Goal: Task Accomplishment & Management: Use online tool/utility

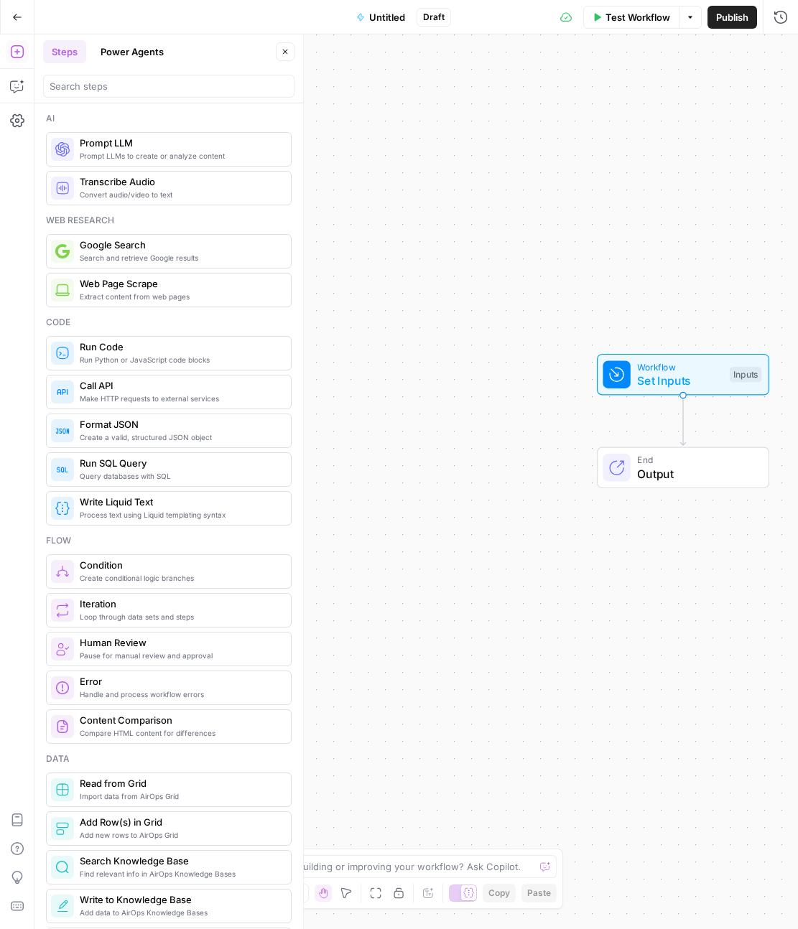
scroll to position [60, 0]
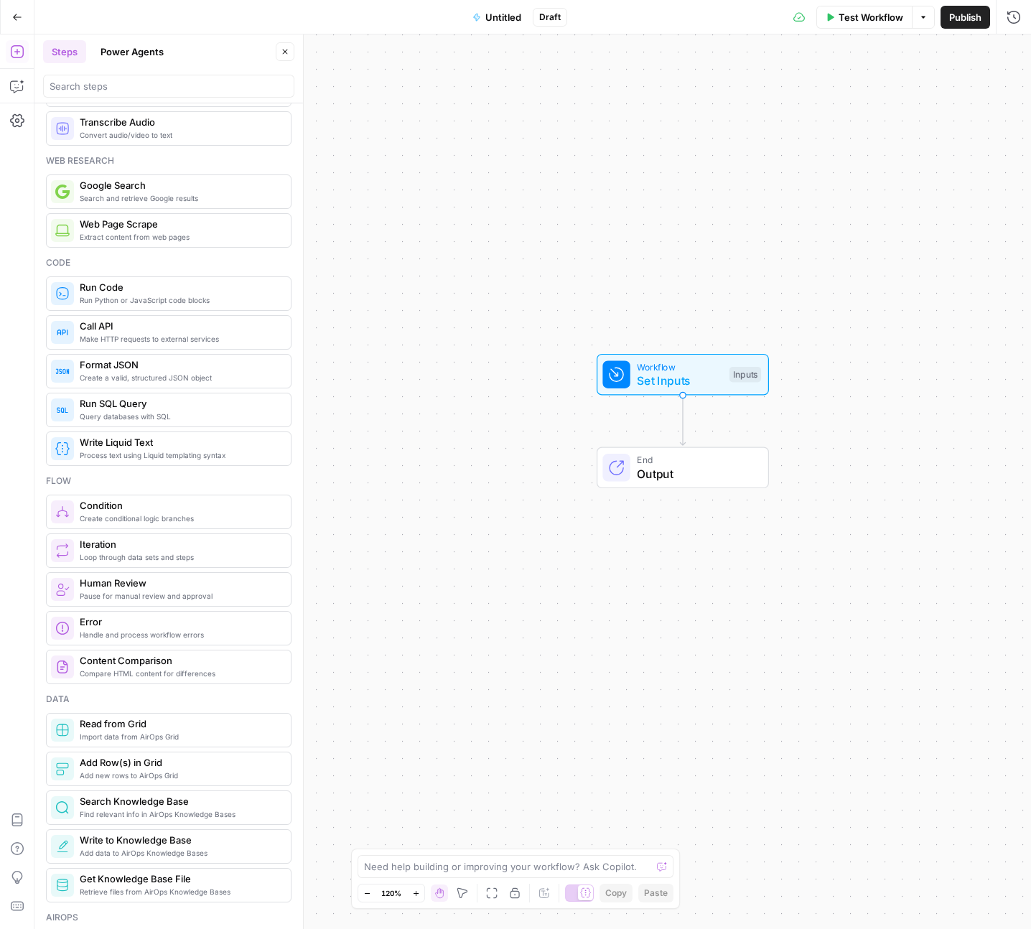
click at [33, 27] on div "Go Back" at bounding box center [17, 17] width 34 height 34
click at [23, 22] on button "Go Back" at bounding box center [17, 17] width 26 height 26
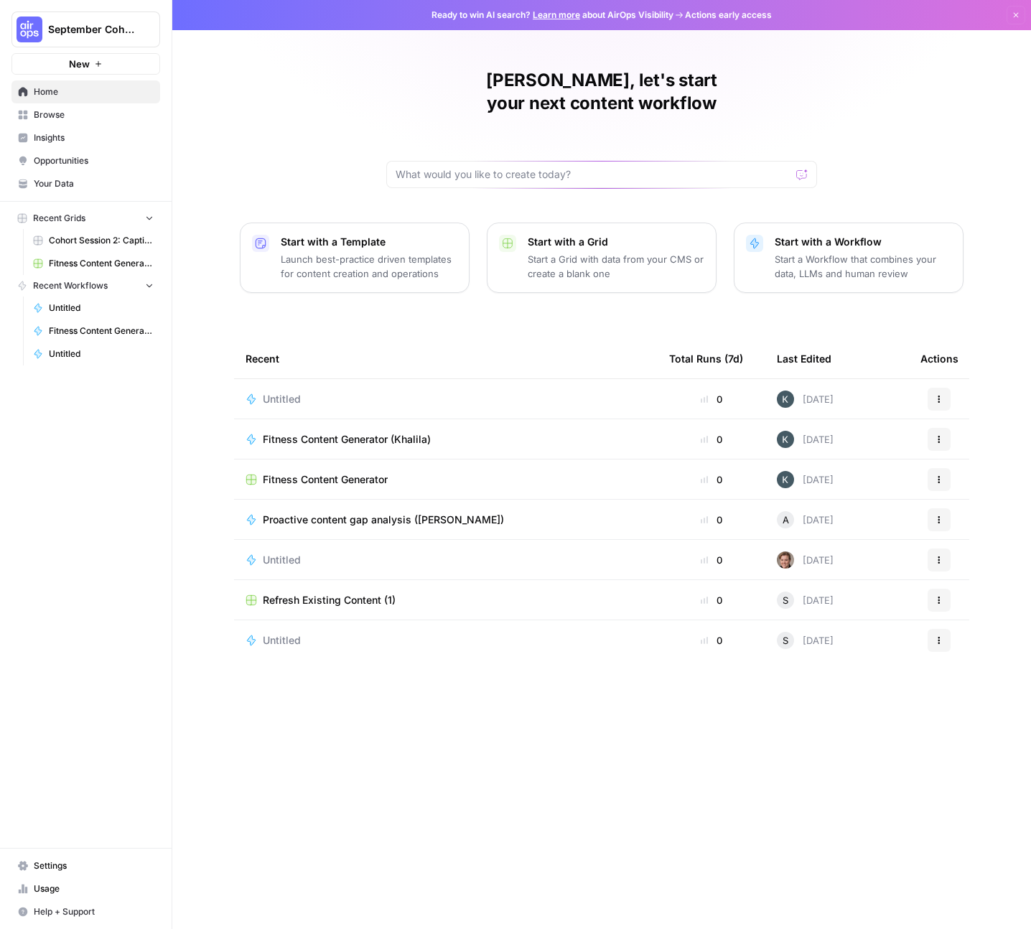
click at [113, 32] on span "September Cohort" at bounding box center [91, 29] width 87 height 14
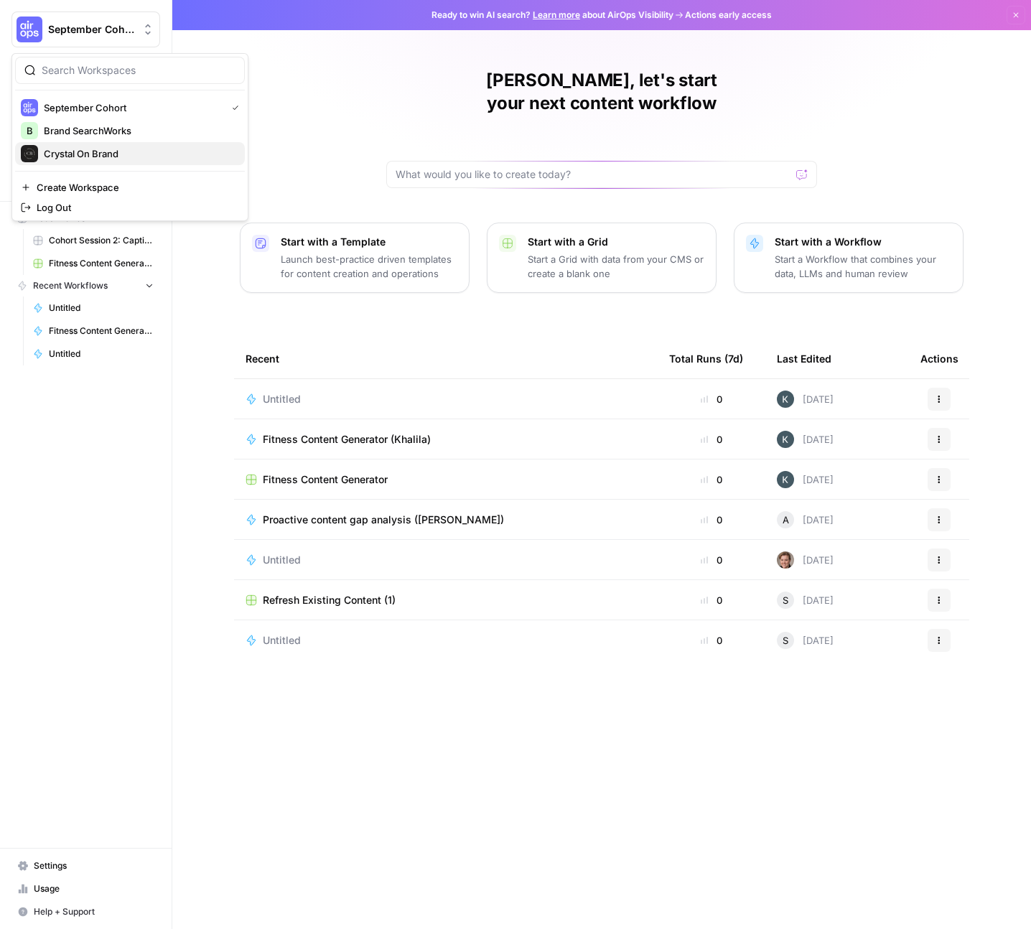
click at [80, 146] on span "Crystal On Brand" at bounding box center [139, 153] width 190 height 14
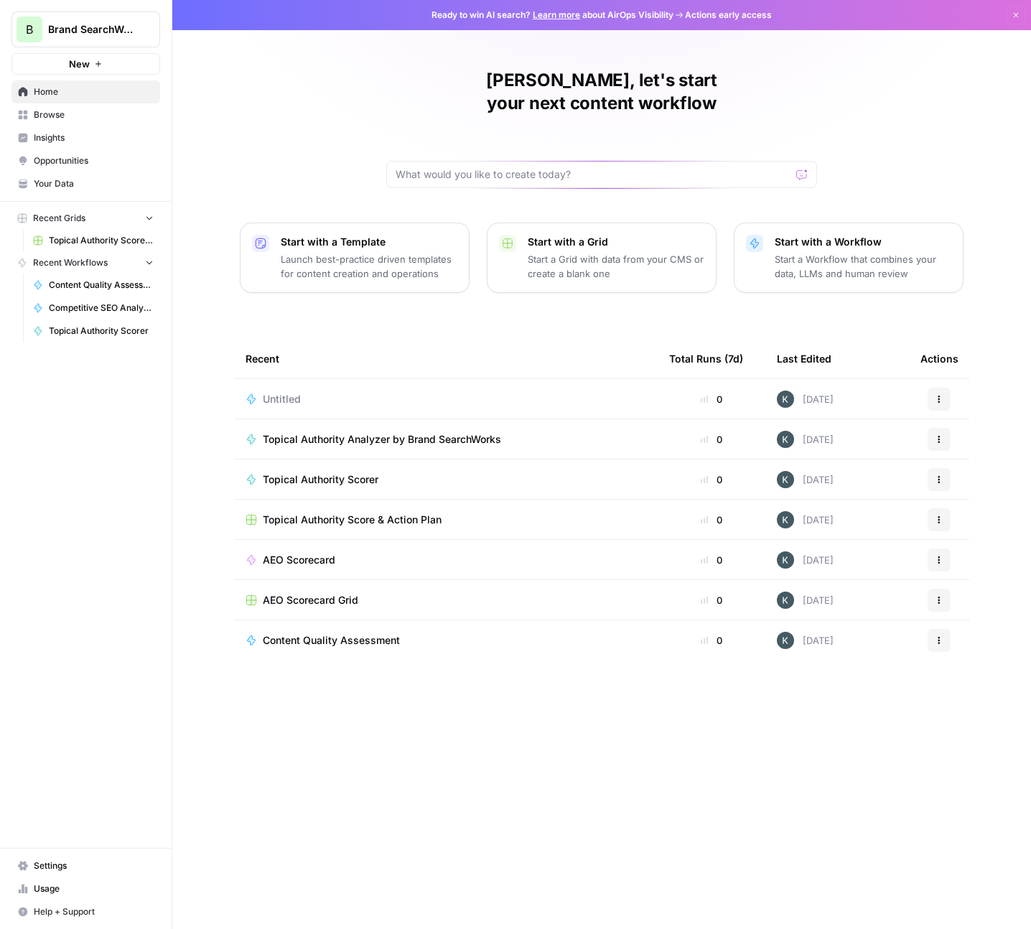
click at [100, 70] on button "New" at bounding box center [85, 64] width 149 height 22
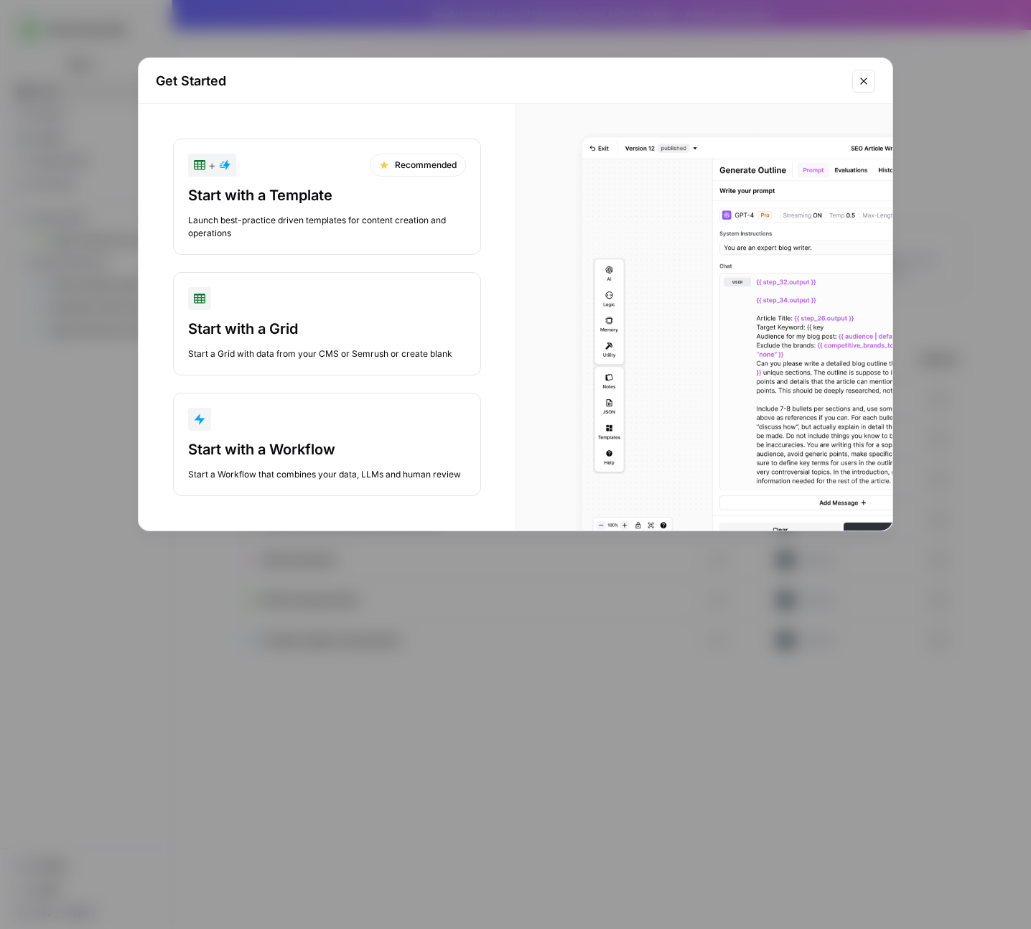
click at [263, 426] on div "button" at bounding box center [327, 419] width 278 height 23
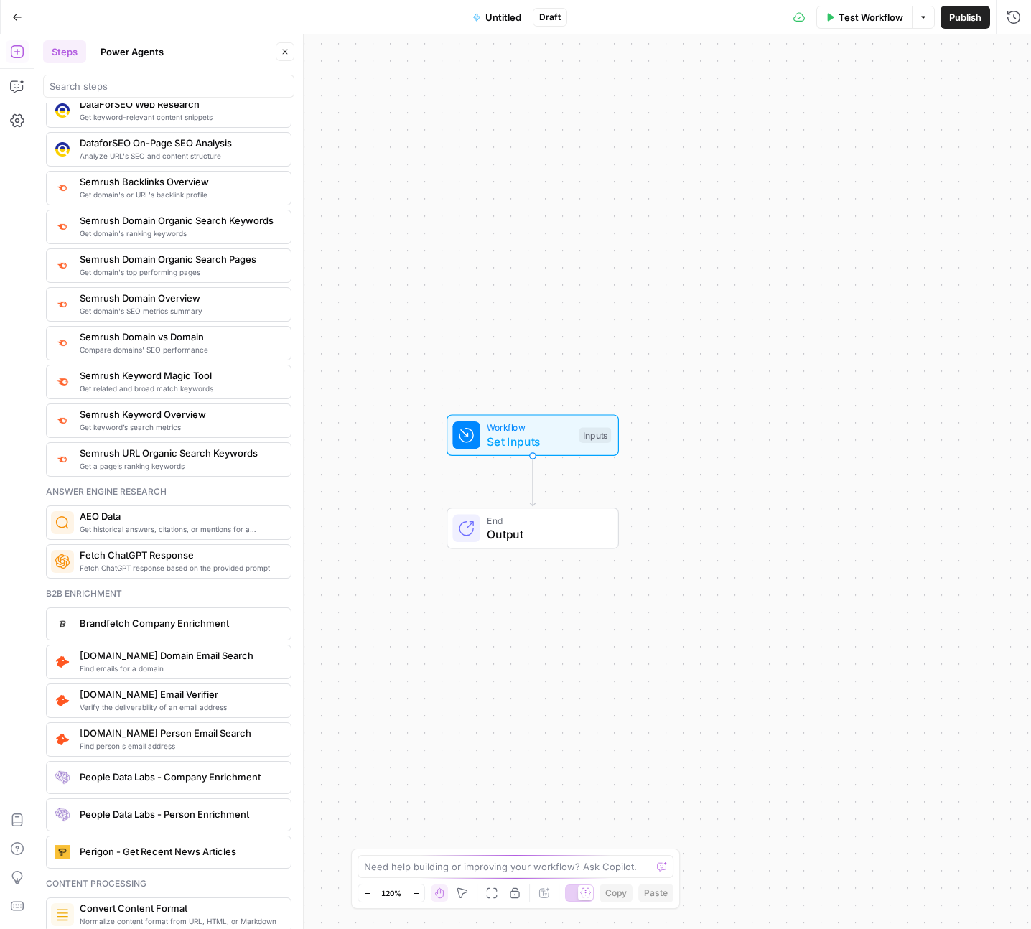
scroll to position [1540, 0]
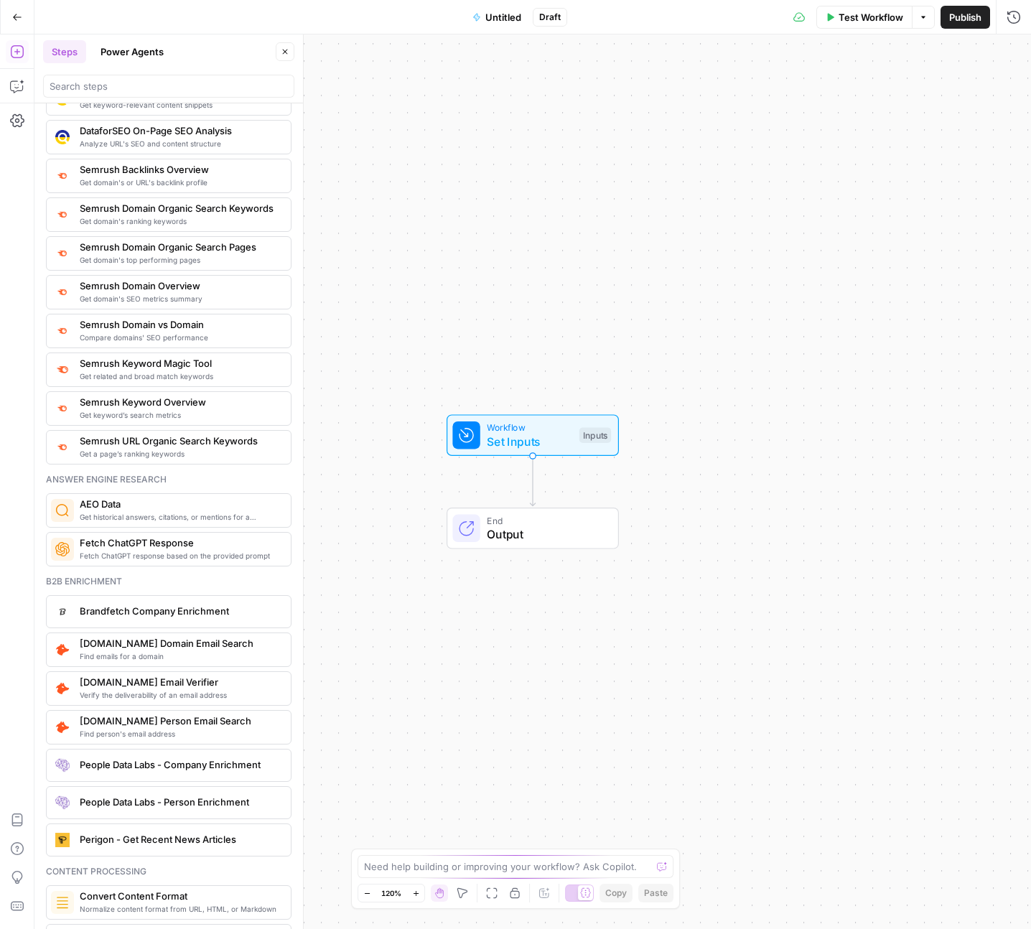
click at [121, 78] on div at bounding box center [168, 86] width 251 height 23
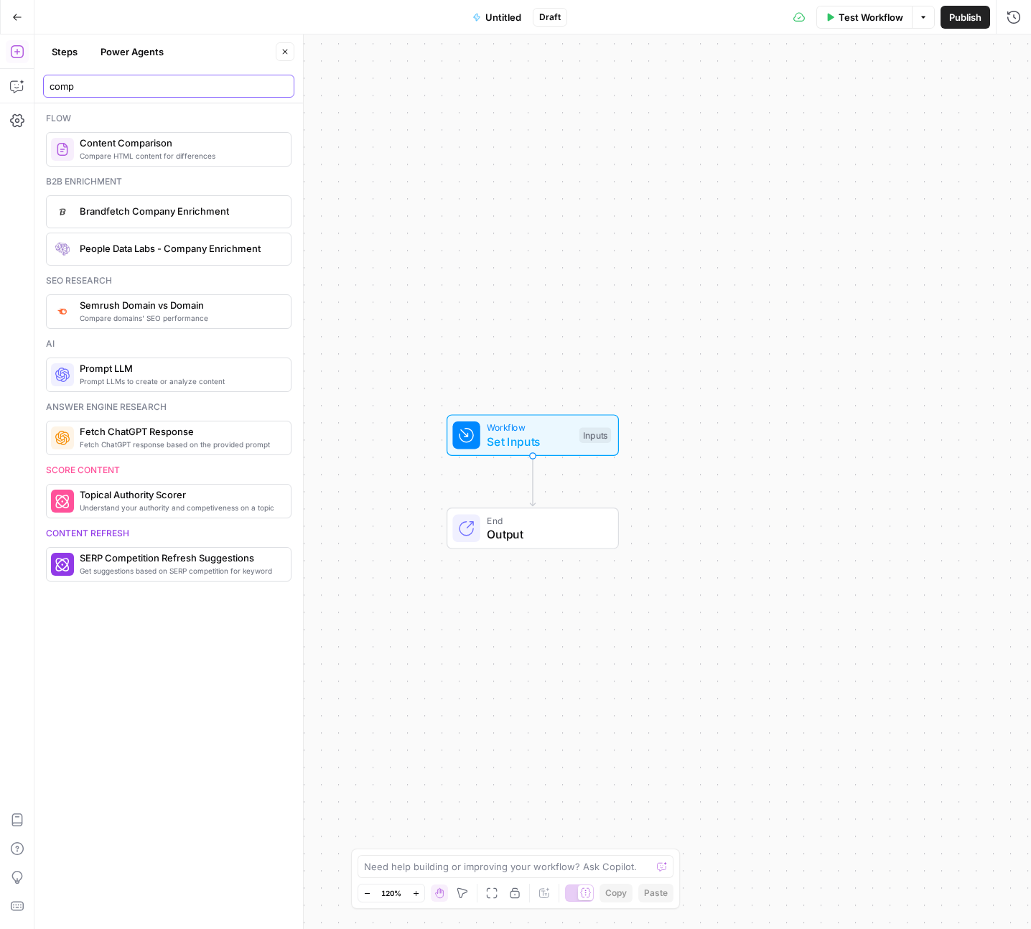
scroll to position [0, 0]
type input "comp"
click at [80, 304] on span "Semrush Domain vs Domain" at bounding box center [180, 305] width 200 height 14
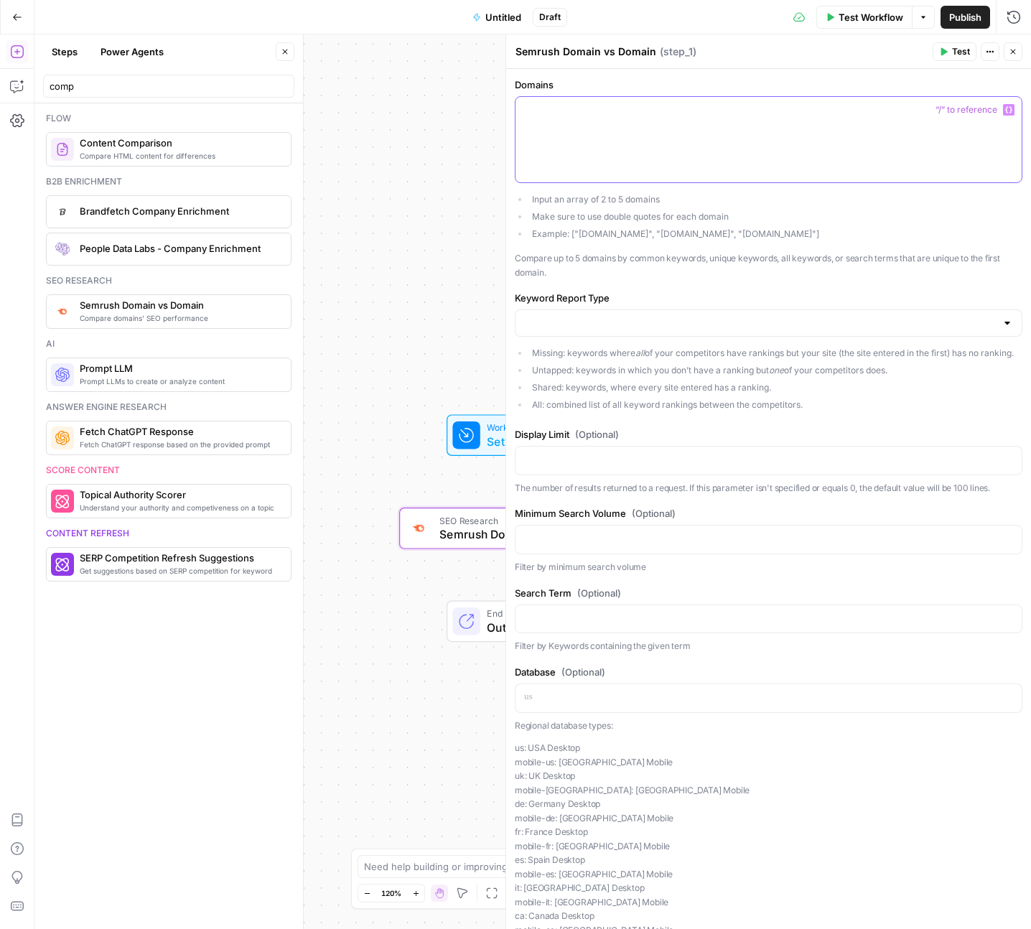
click at [569, 143] on div at bounding box center [768, 139] width 506 height 85
paste div
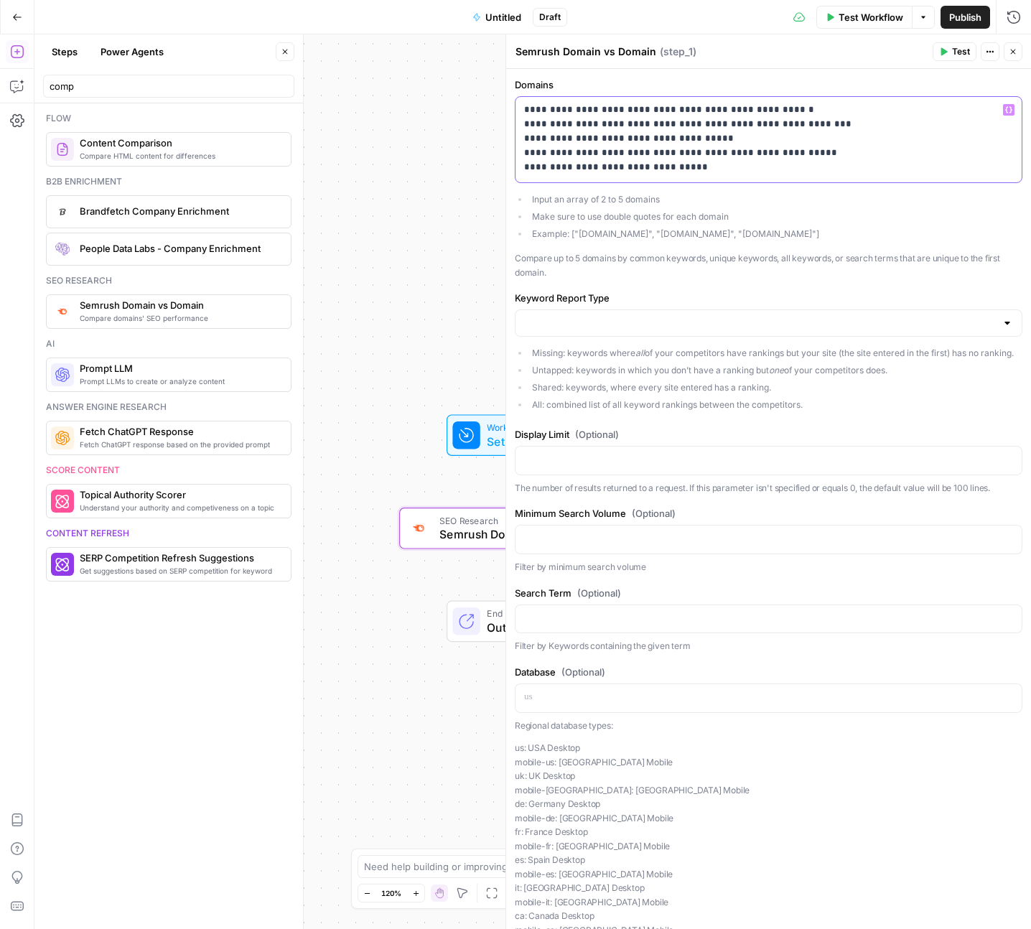
click at [524, 107] on p "**********" at bounding box center [768, 139] width 489 height 72
click at [582, 325] on input "Keyword Report Type" at bounding box center [760, 323] width 472 height 14
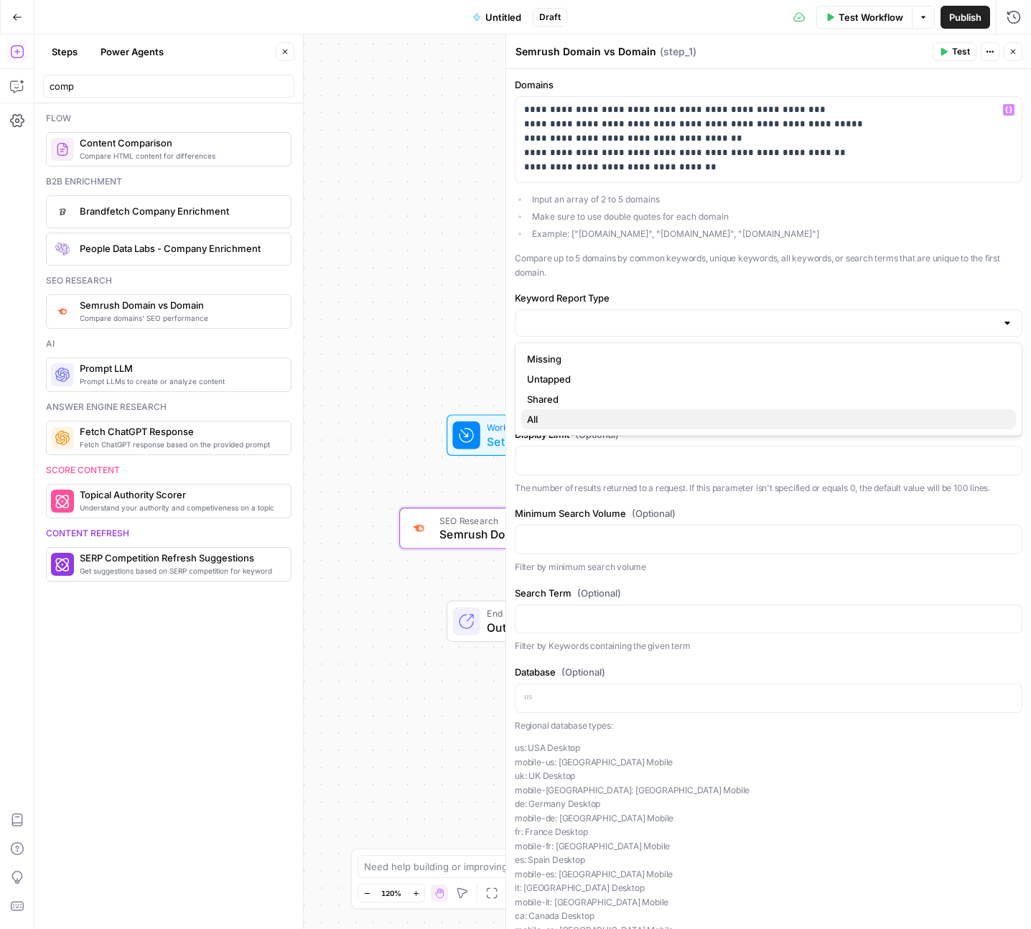
click at [555, 421] on span "All" at bounding box center [765, 419] width 477 height 14
type input "All"
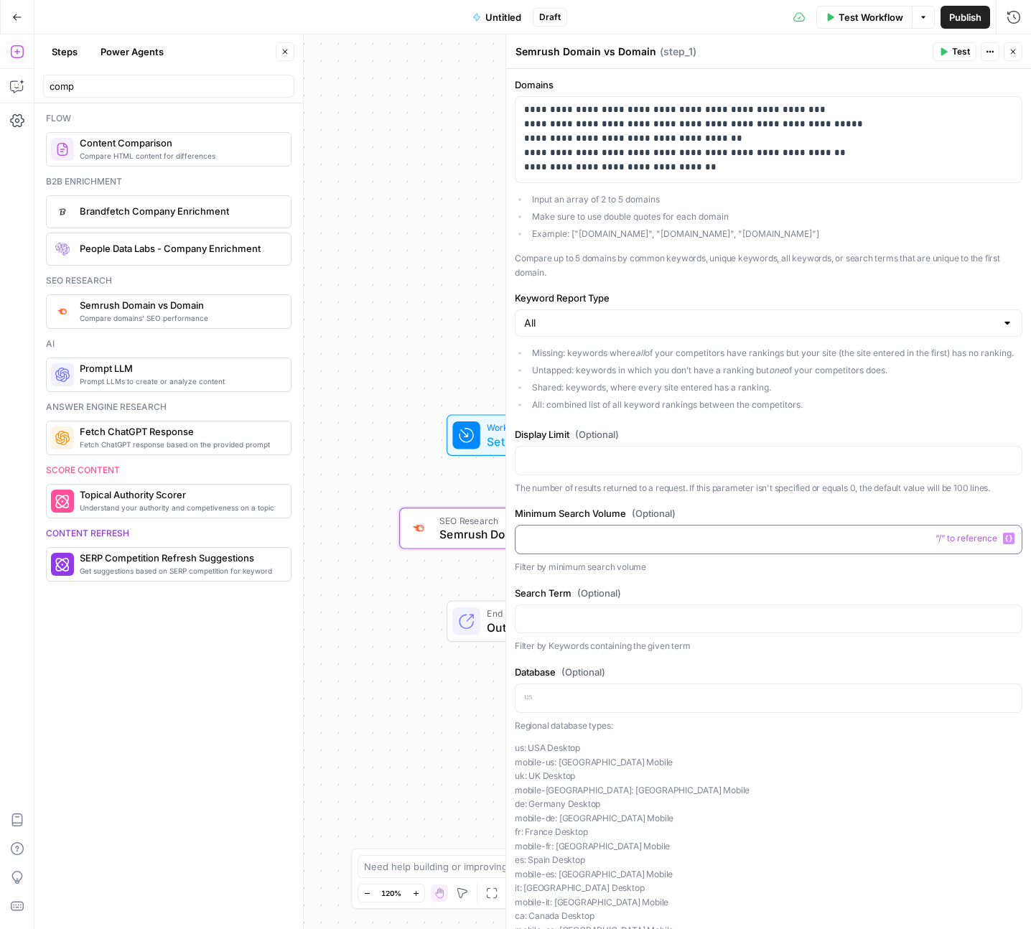
click at [562, 547] on div at bounding box center [768, 539] width 506 height 28
click at [541, 624] on p at bounding box center [768, 618] width 489 height 14
click at [713, 166] on p "**********" at bounding box center [768, 139] width 489 height 72
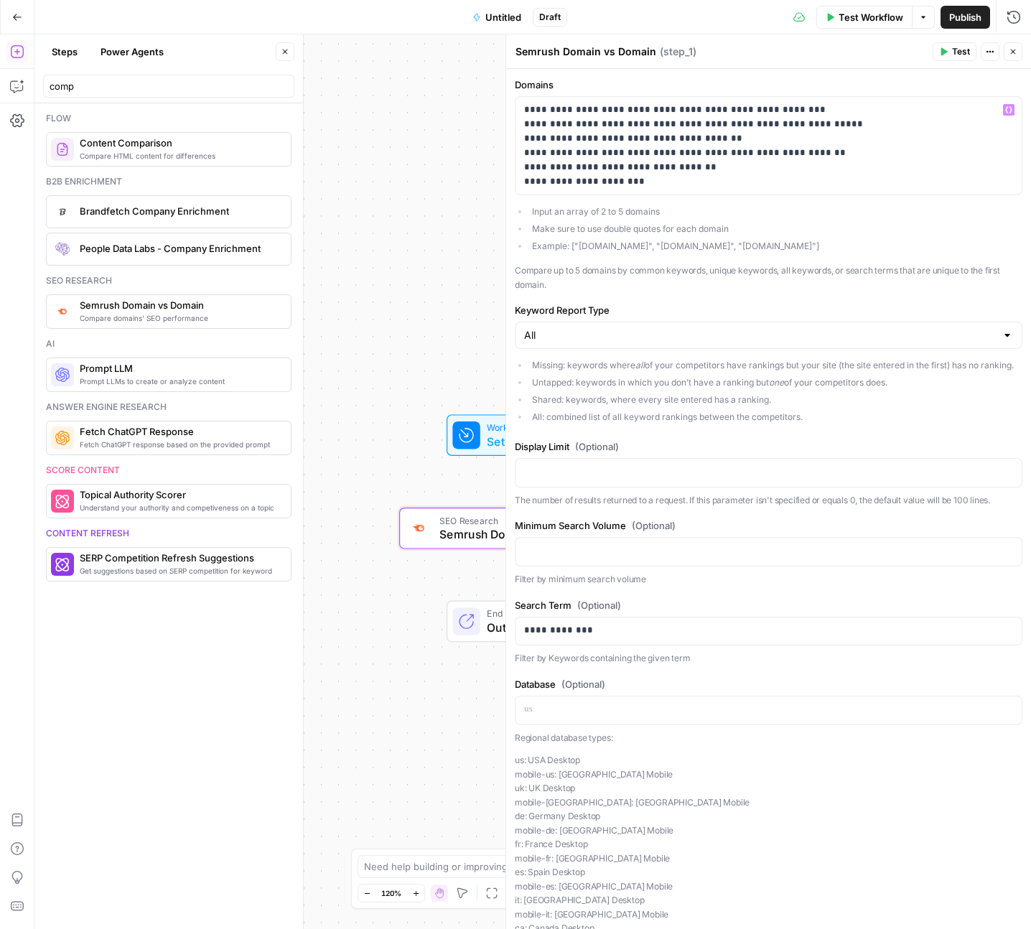
click at [892, 22] on span "Test Workflow" at bounding box center [870, 17] width 65 height 14
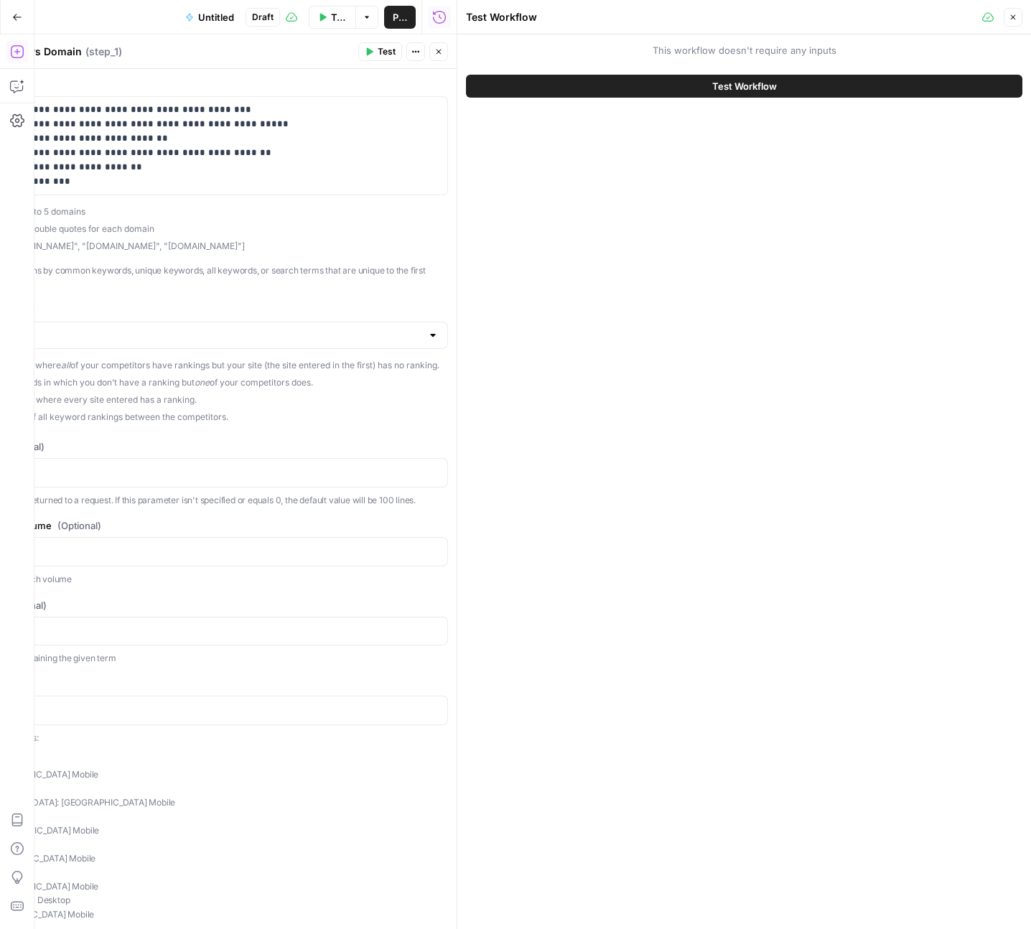
click at [861, 85] on button "Test Workflow" at bounding box center [744, 86] width 556 height 23
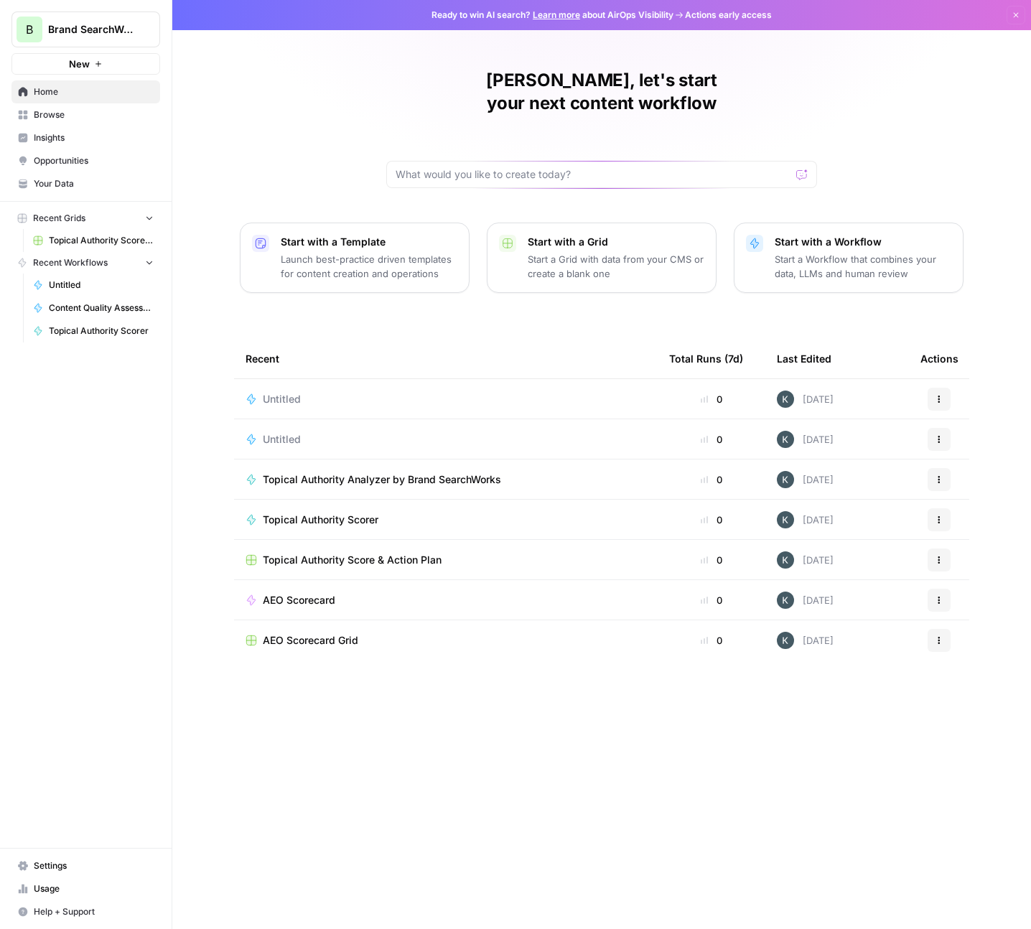
click at [307, 392] on div "Untitled" at bounding box center [288, 399] width 50 height 14
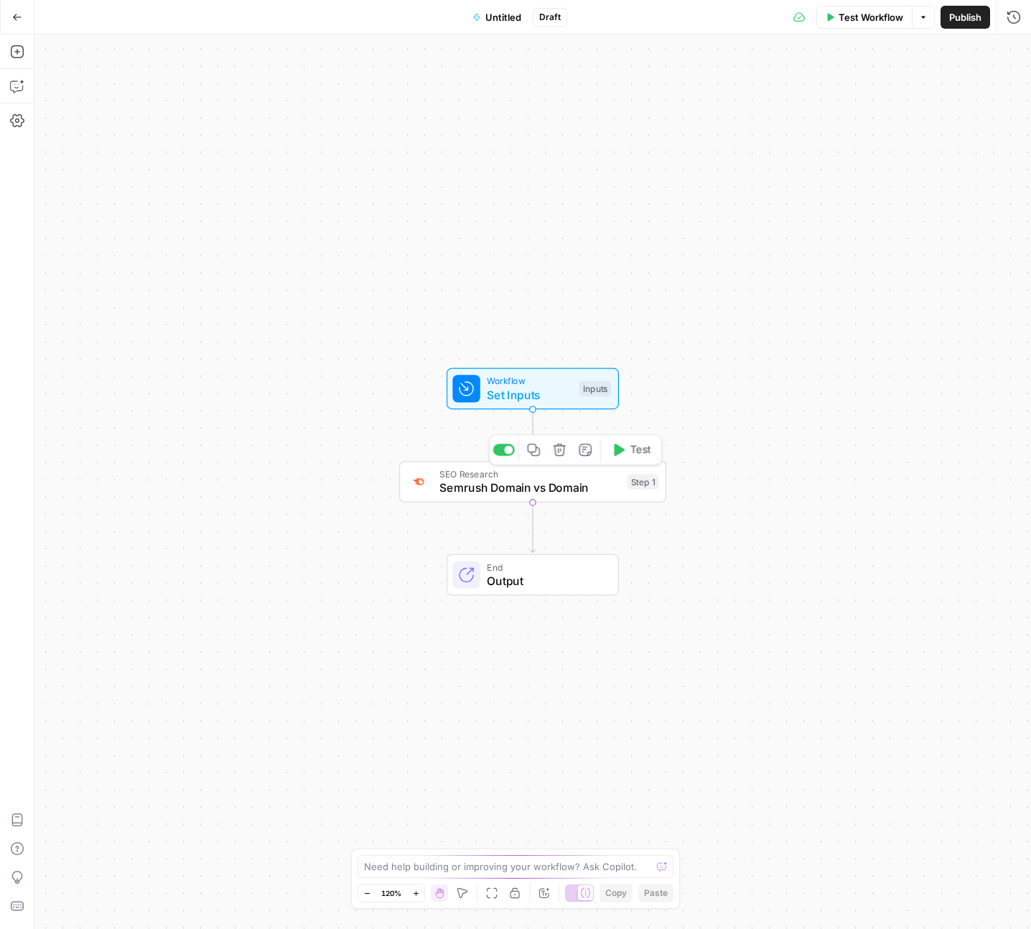
click at [568, 495] on span "Semrush Domain vs Domain" at bounding box center [529, 487] width 181 height 17
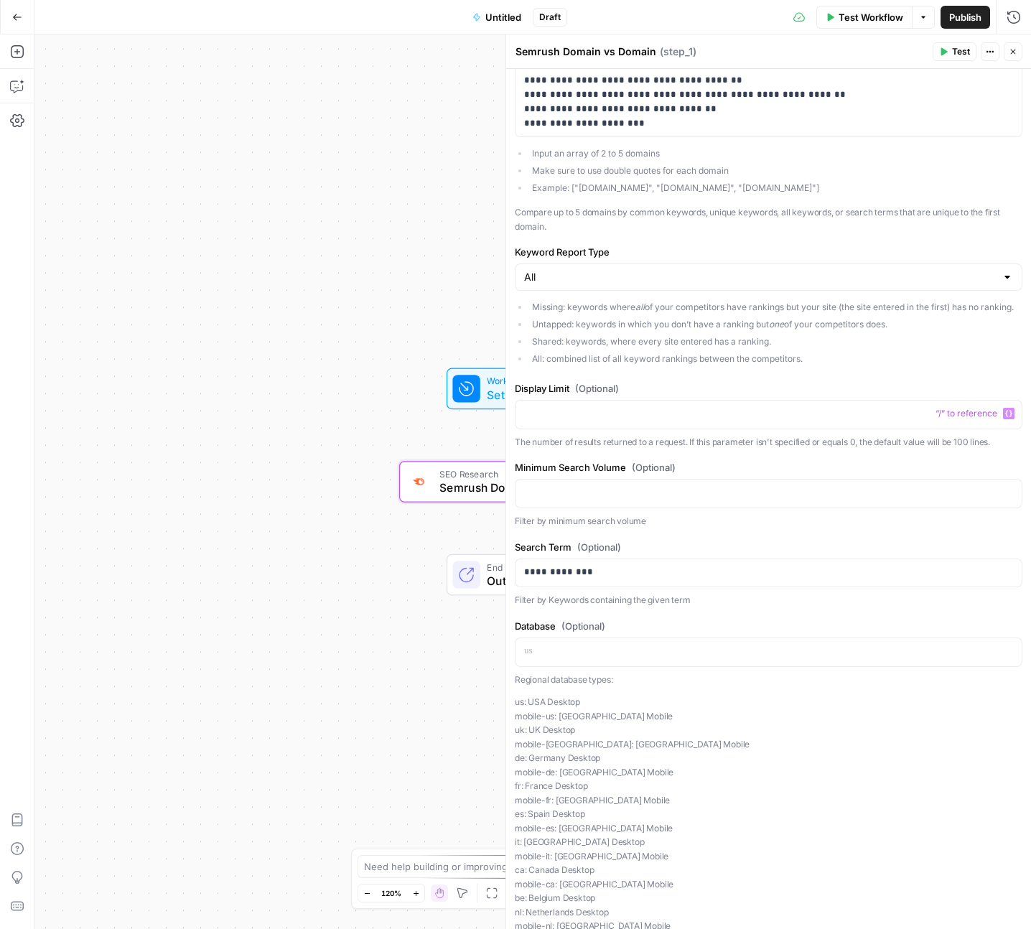
scroll to position [130, 0]
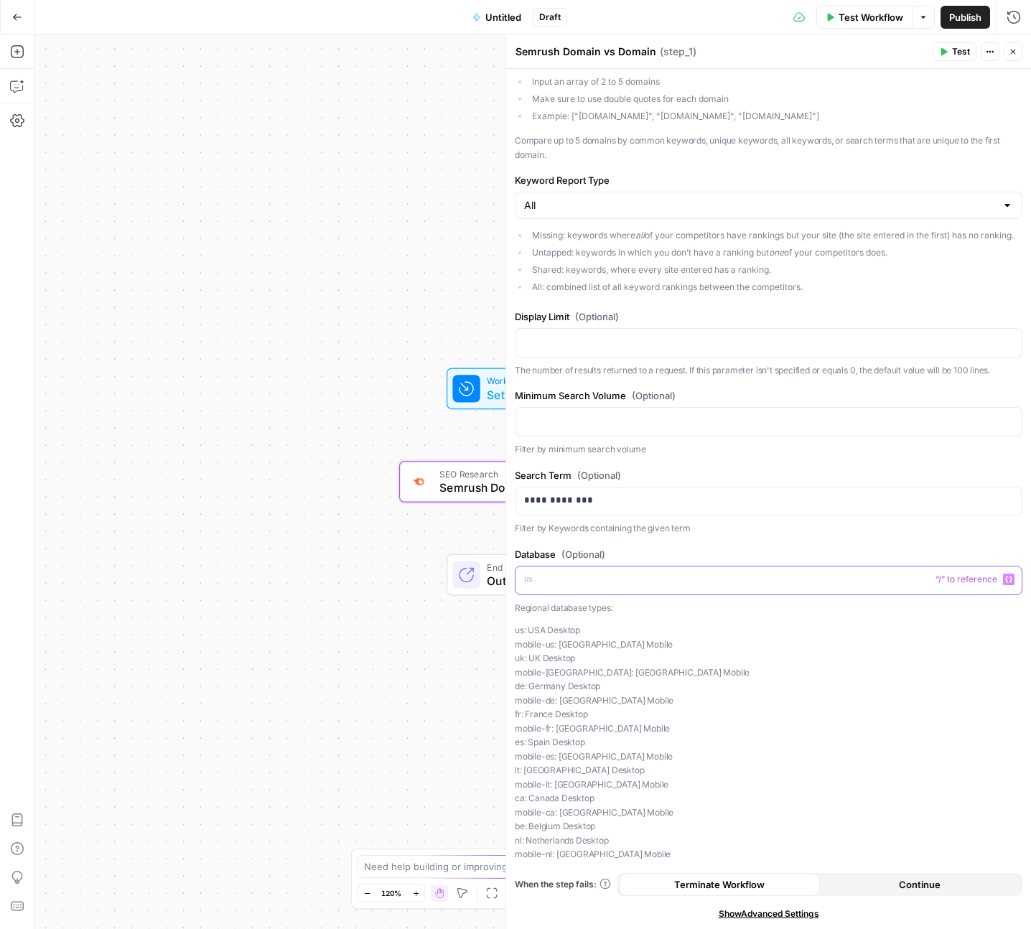
click at [569, 577] on p at bounding box center [768, 579] width 489 height 14
click at [933, 61] on header "Semrush Domain vs Domain Semrush Domain vs Domain ( step_1 ) Test Actions Close" at bounding box center [768, 51] width 525 height 34
click at [943, 58] on button "Test" at bounding box center [955, 51] width 44 height 19
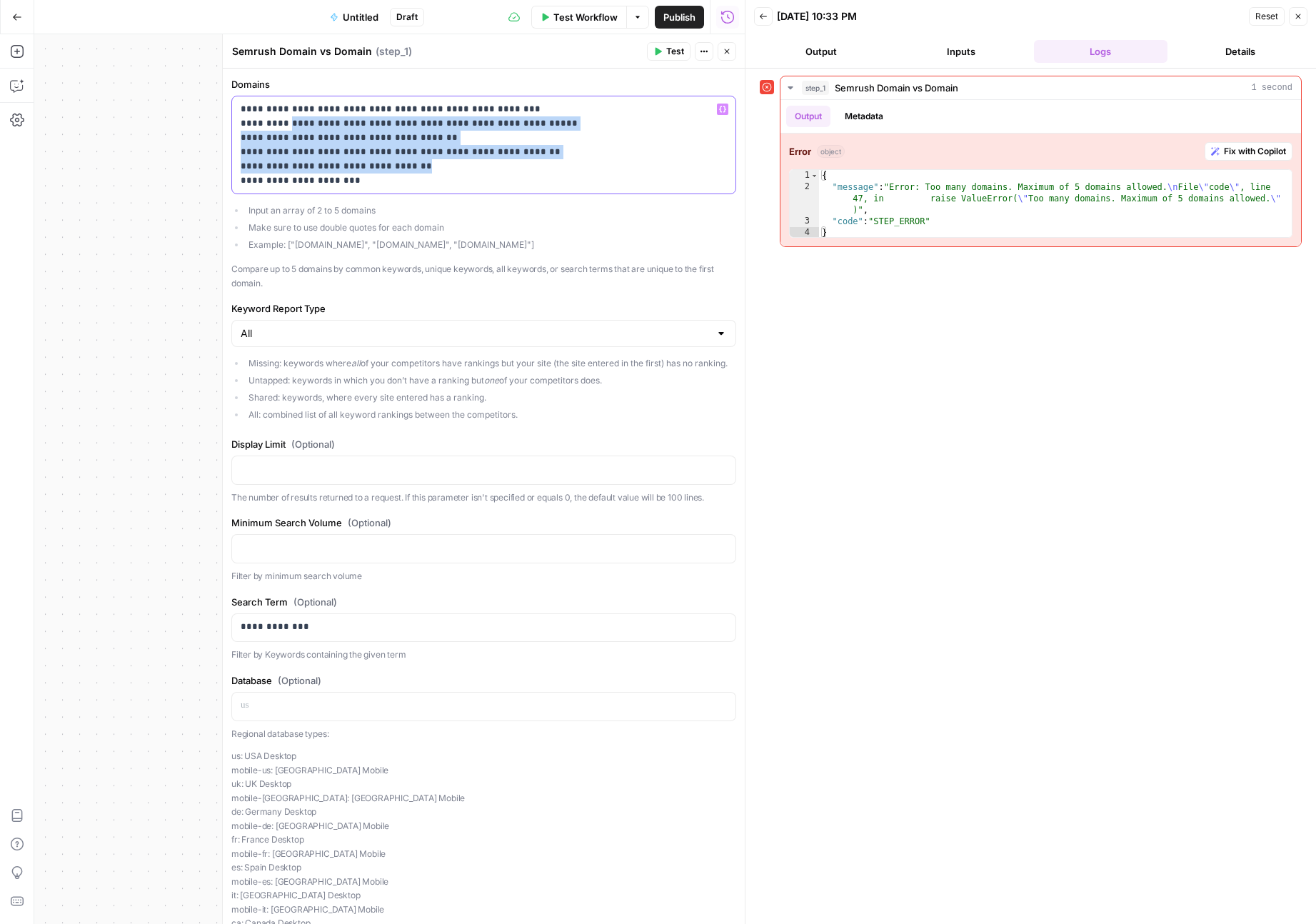
drag, startPoint x: 434, startPoint y: 168, endPoint x: 282, endPoint y: 129, distance: 156.9
click at [282, 129] on p "**********" at bounding box center [483, 145] width 486 height 86
click at [283, 125] on p "**********" at bounding box center [483, 145] width 486 height 86
drag, startPoint x: 419, startPoint y: 164, endPoint x: 238, endPoint y: 148, distance: 181.7
click at [237, 153] on div "**********" at bounding box center [483, 145] width 503 height 97
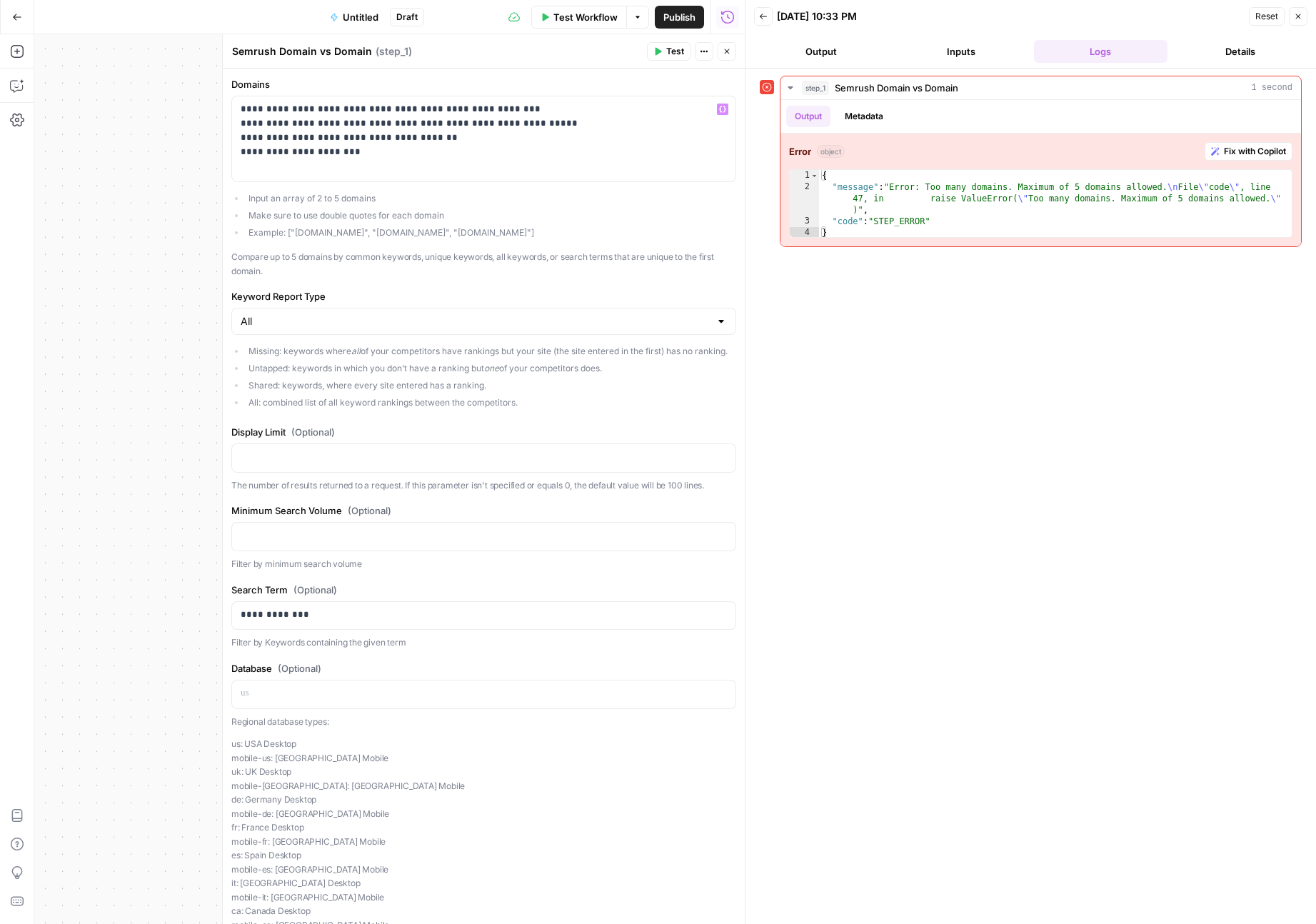
click at [581, 21] on span "Test Workflow" at bounding box center [585, 17] width 65 height 14
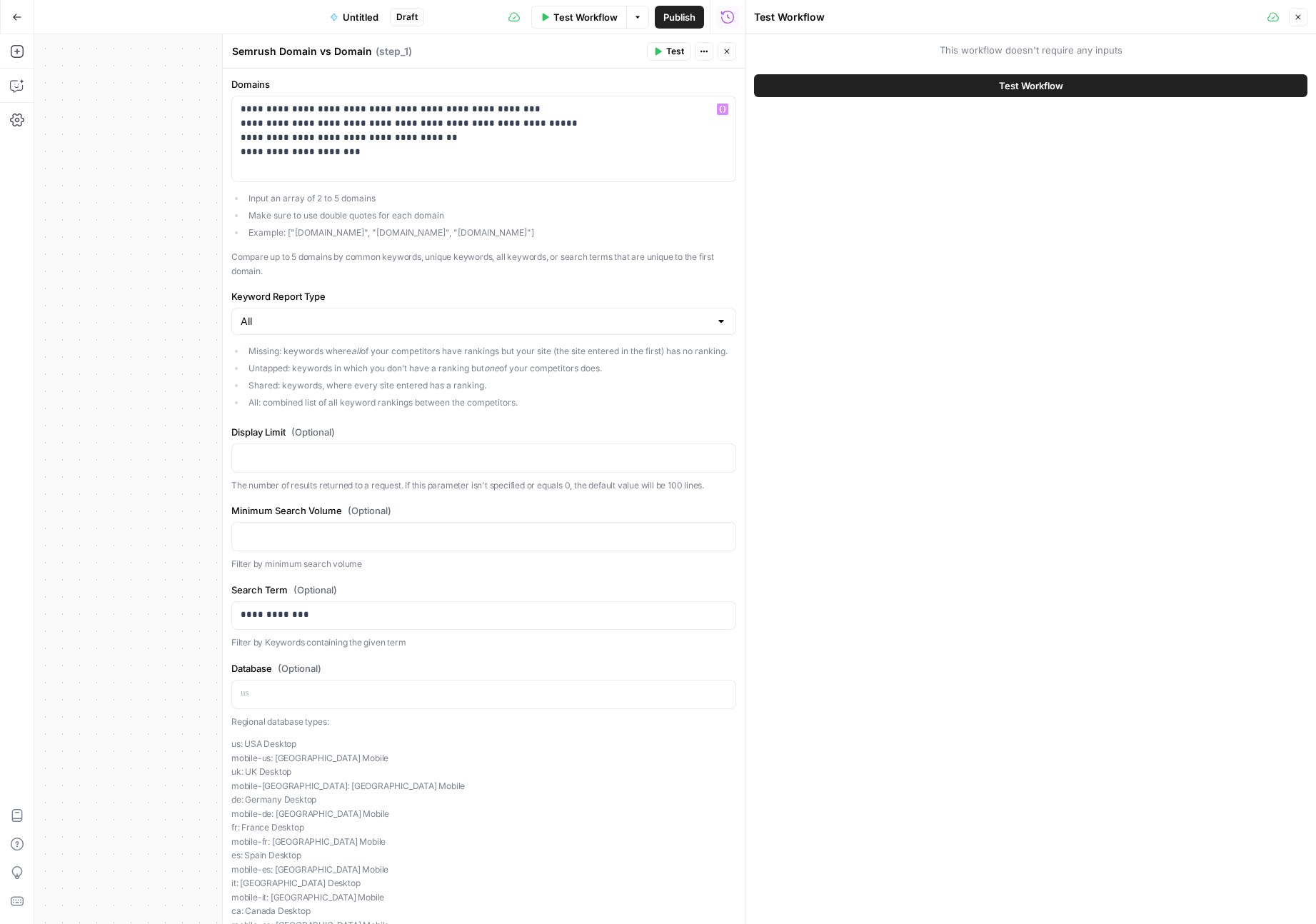
click at [770, 95] on button "Test Workflow" at bounding box center [1031, 86] width 553 height 23
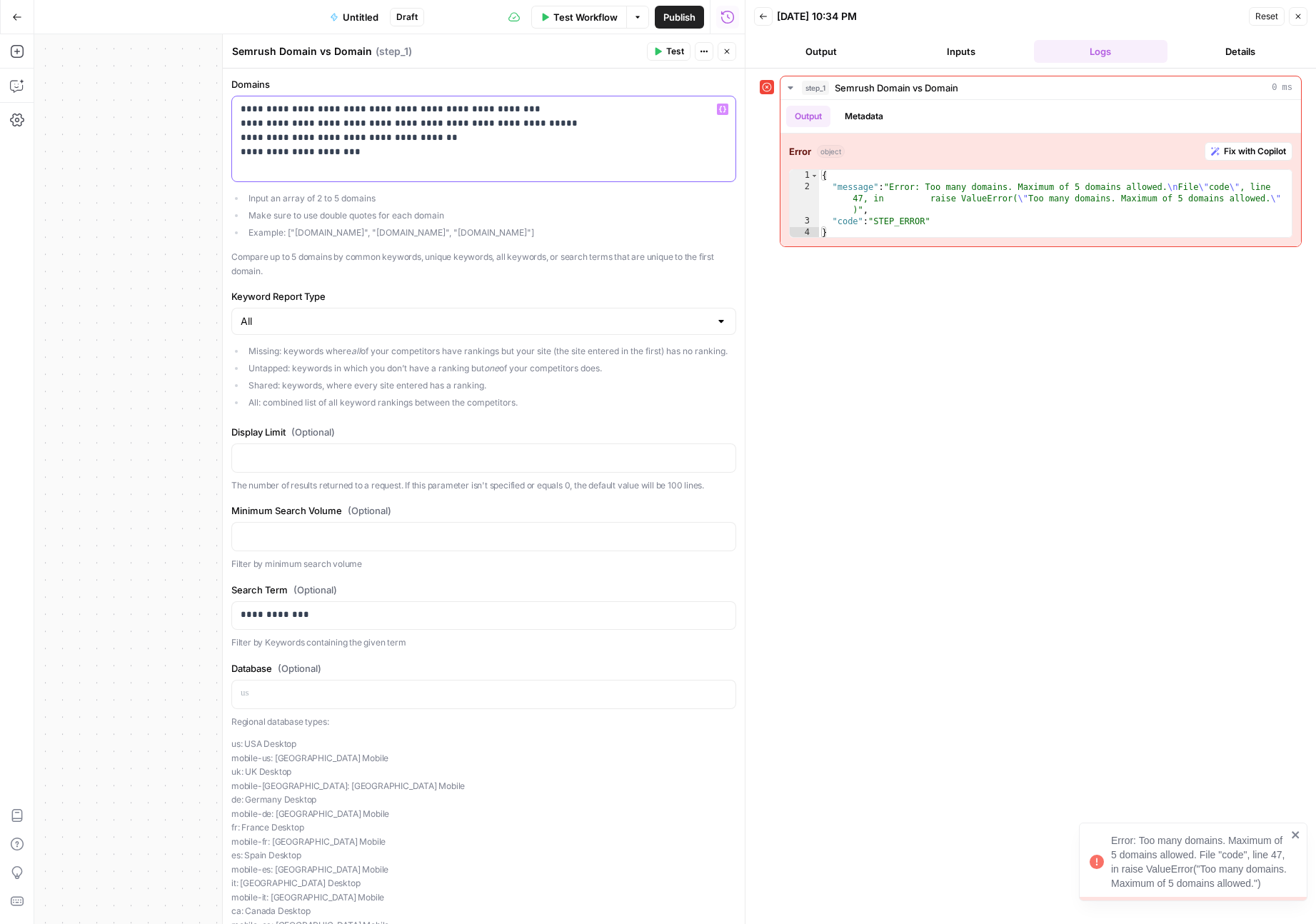
click at [560, 121] on p "**********" at bounding box center [483, 130] width 486 height 57
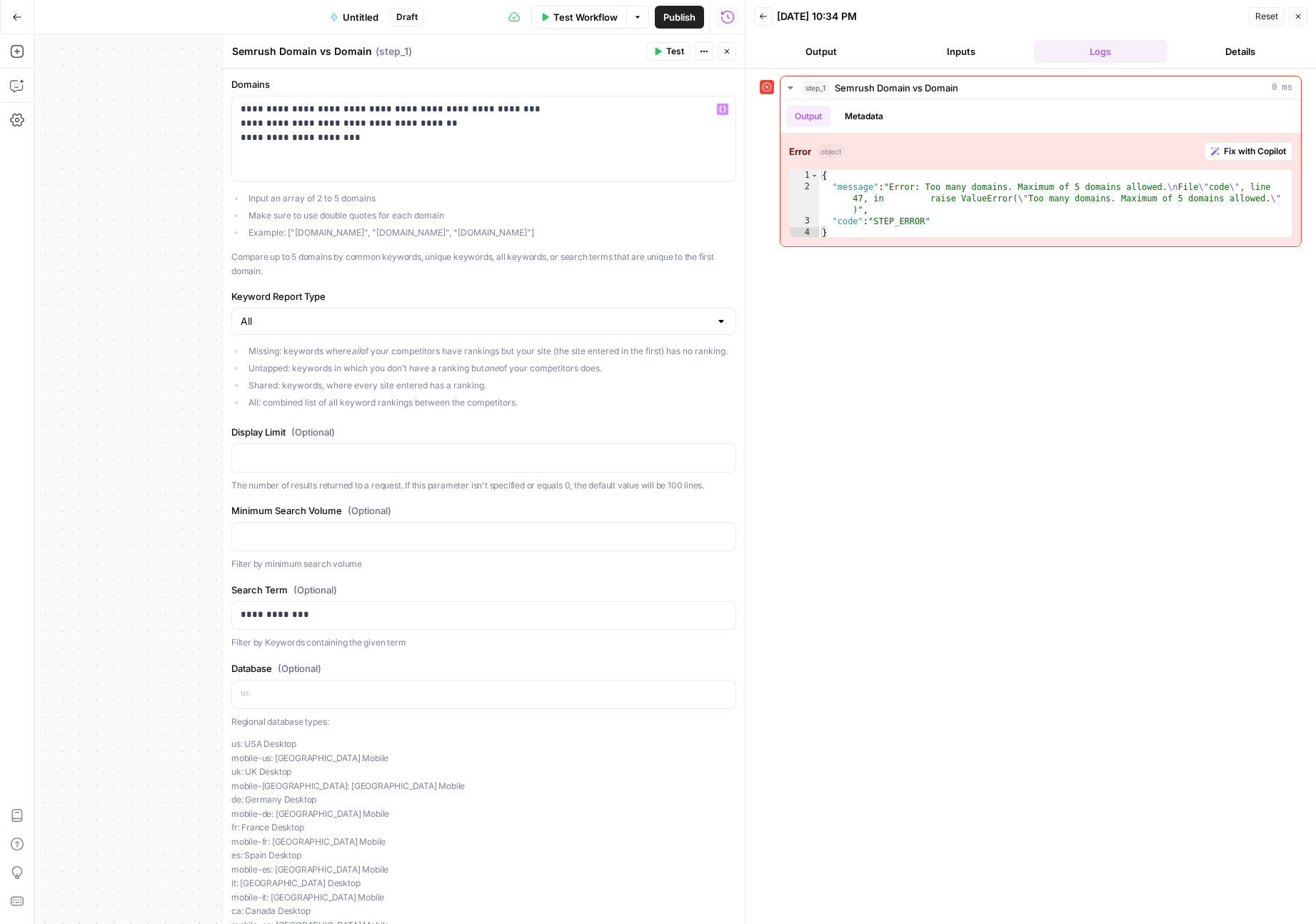
click at [606, 11] on span "Test Workflow" at bounding box center [585, 17] width 65 height 14
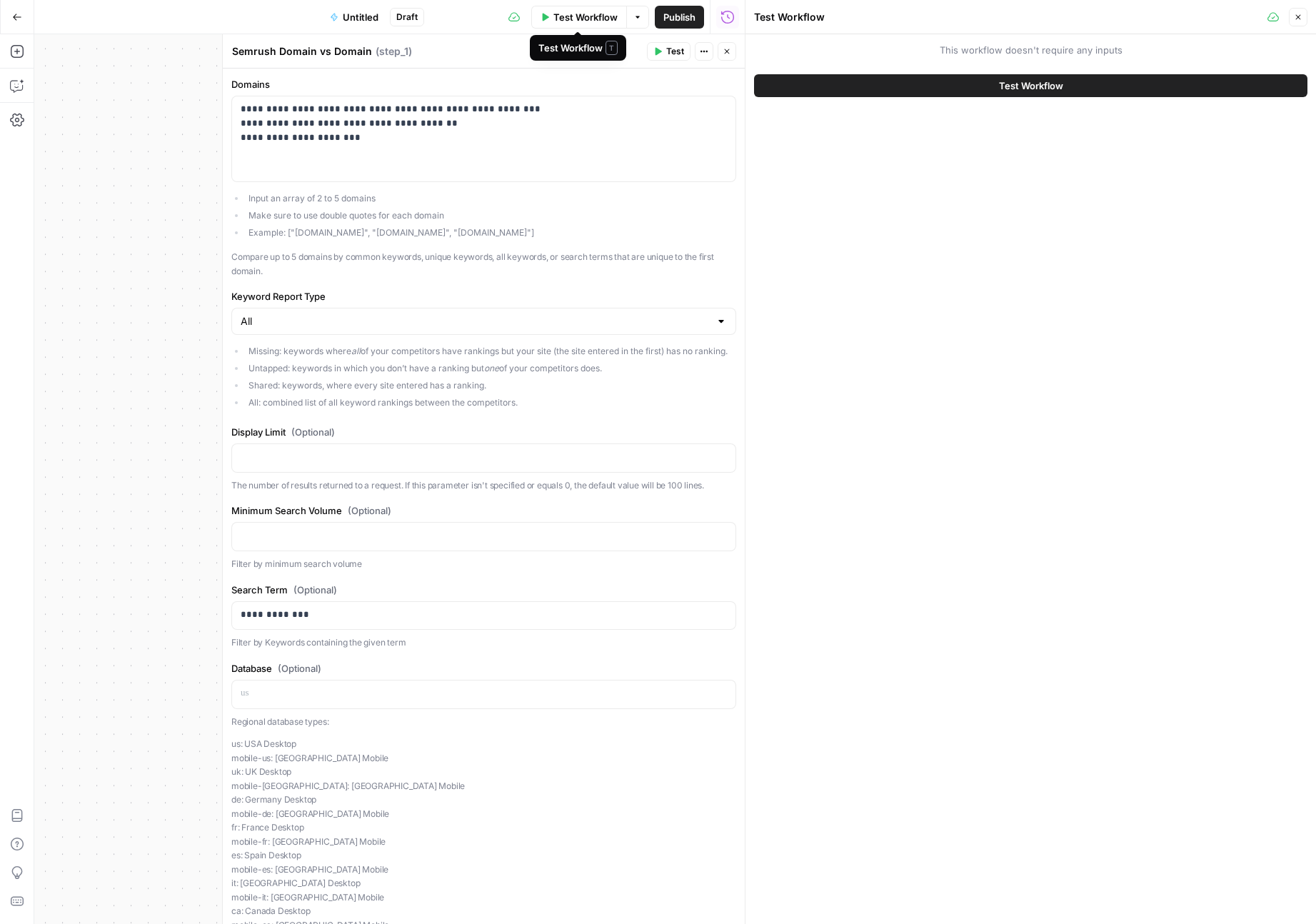
click at [802, 84] on button "Test Workflow" at bounding box center [1031, 86] width 553 height 23
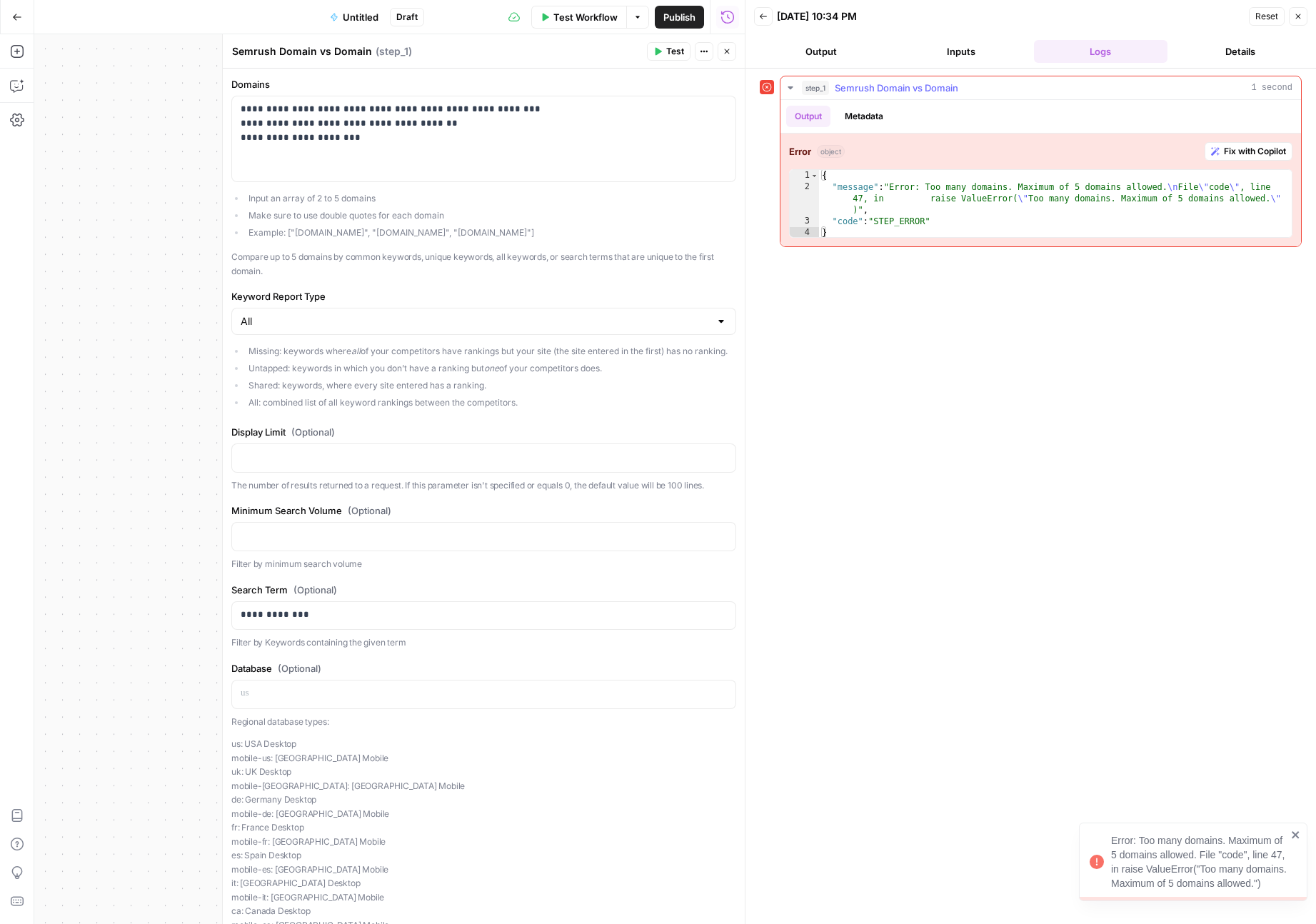
click at [1025, 142] on button "Fix with Copilot" at bounding box center [1248, 151] width 88 height 19
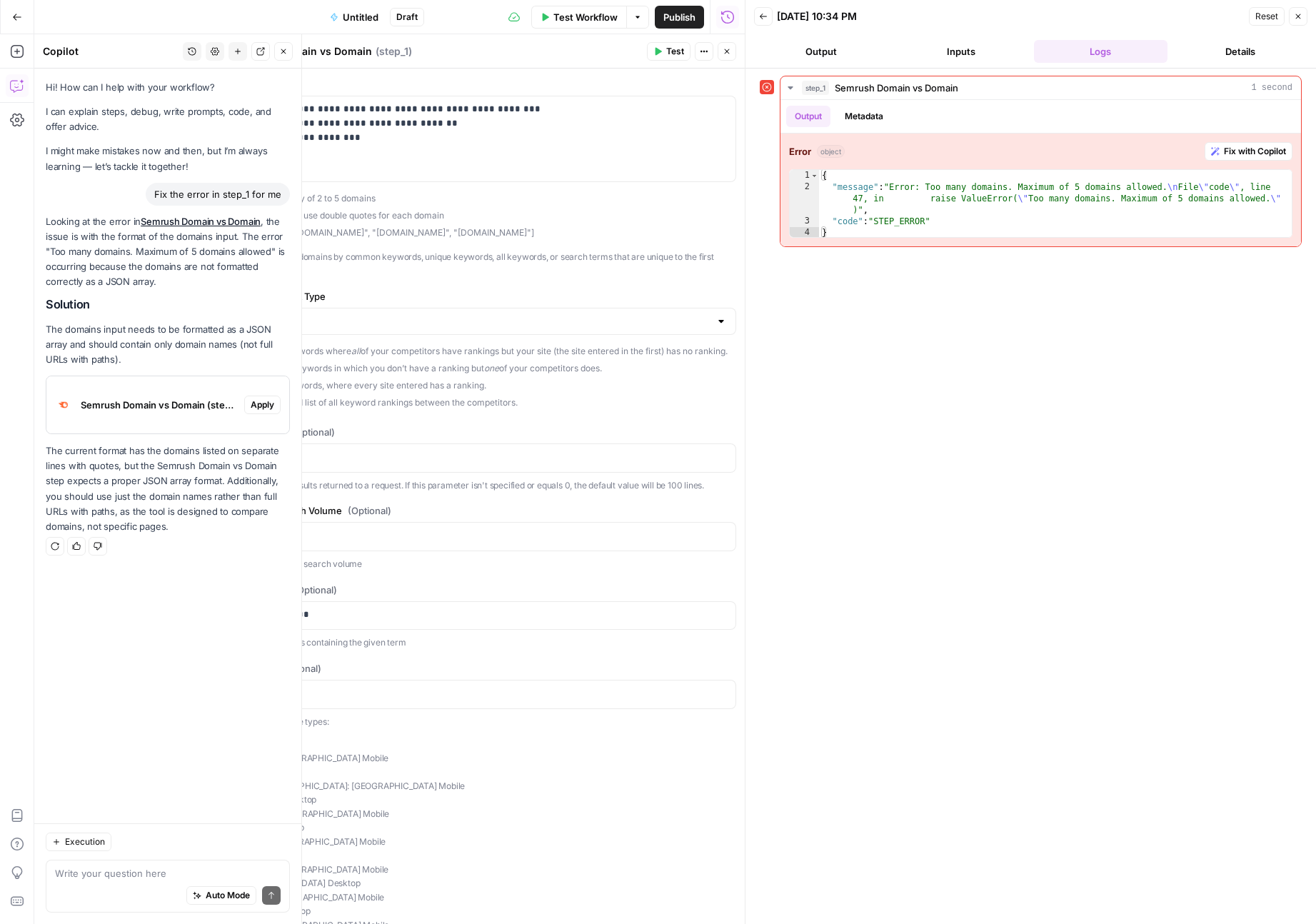
click at [252, 401] on span "Apply" at bounding box center [263, 405] width 24 height 13
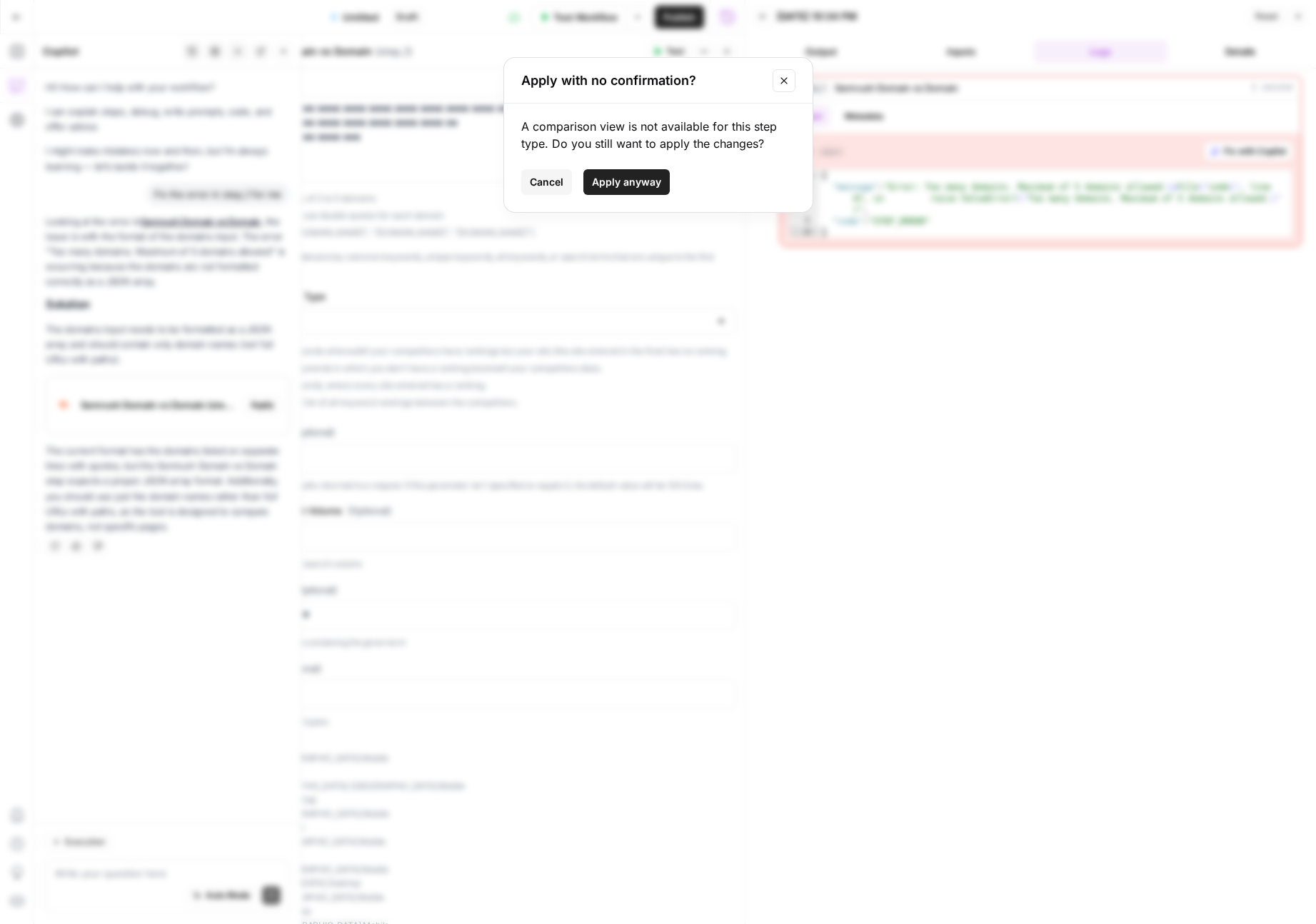
click at [657, 168] on div "A comparison view is not available for this step type. Do you still want to app…" at bounding box center [658, 157] width 308 height 108
click at [645, 172] on button "Apply anyway" at bounding box center [626, 182] width 87 height 26
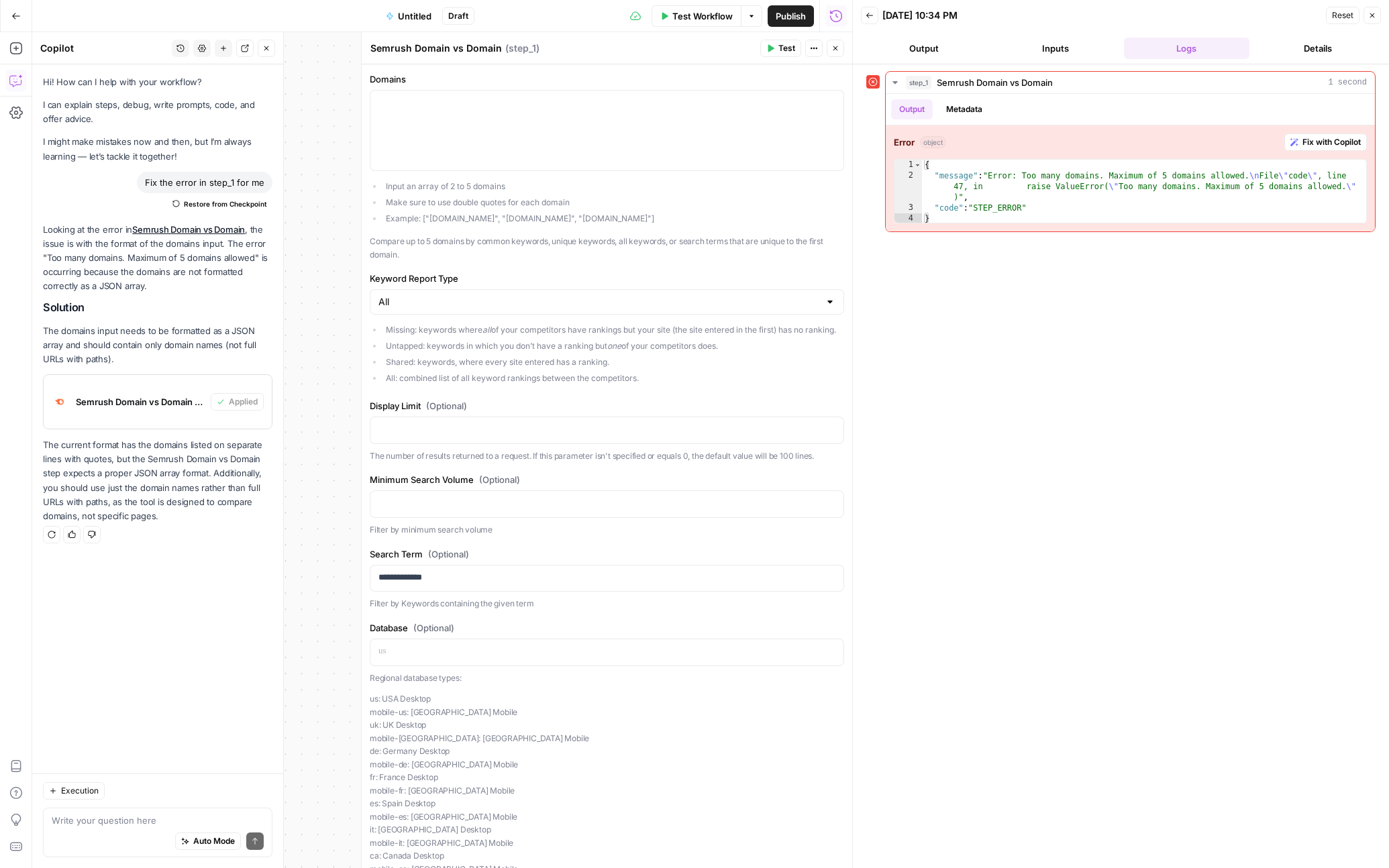
scroll to position [11, 0]
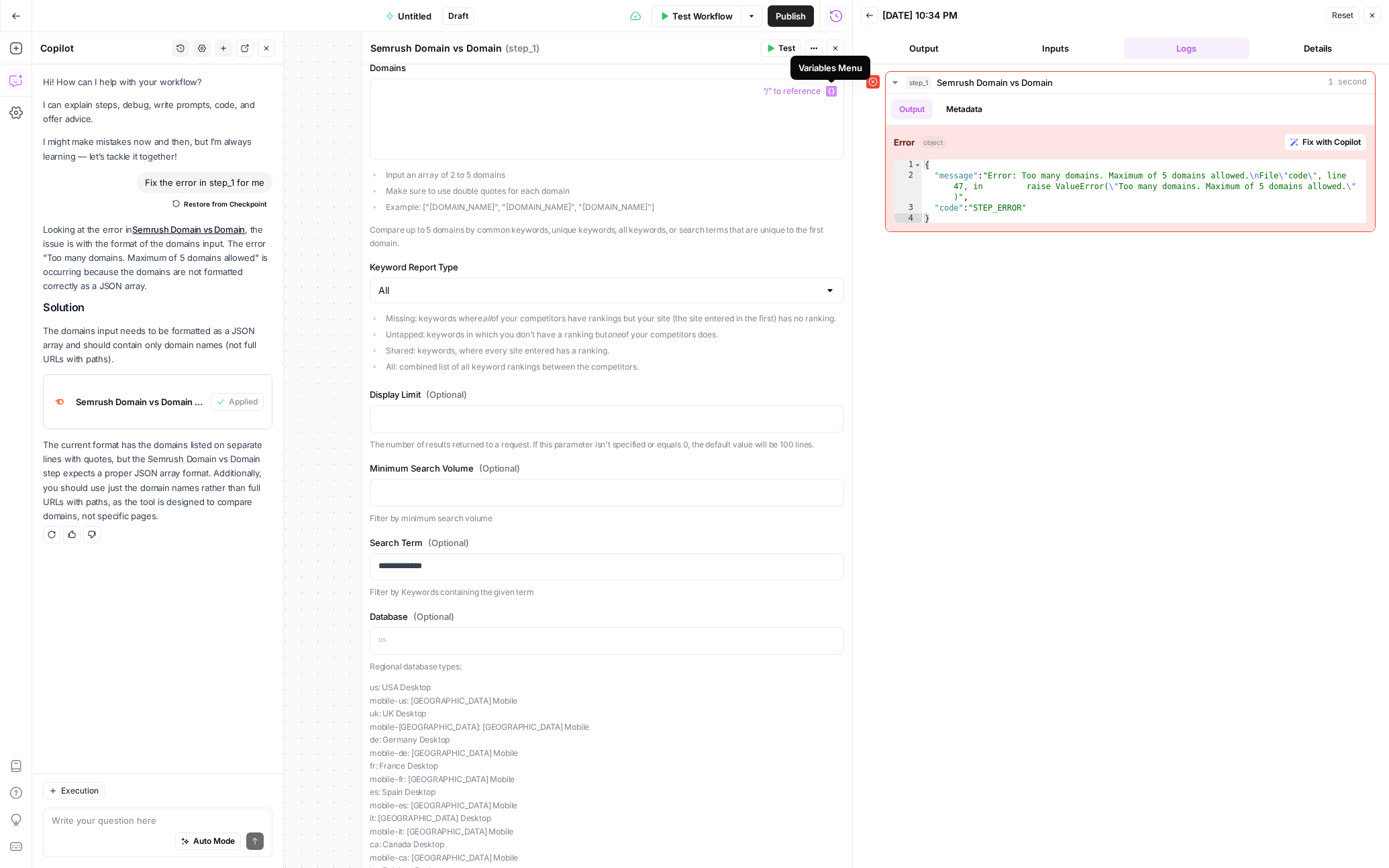
click at [779, 24] on button "Publish" at bounding box center [791, 16] width 47 height 21
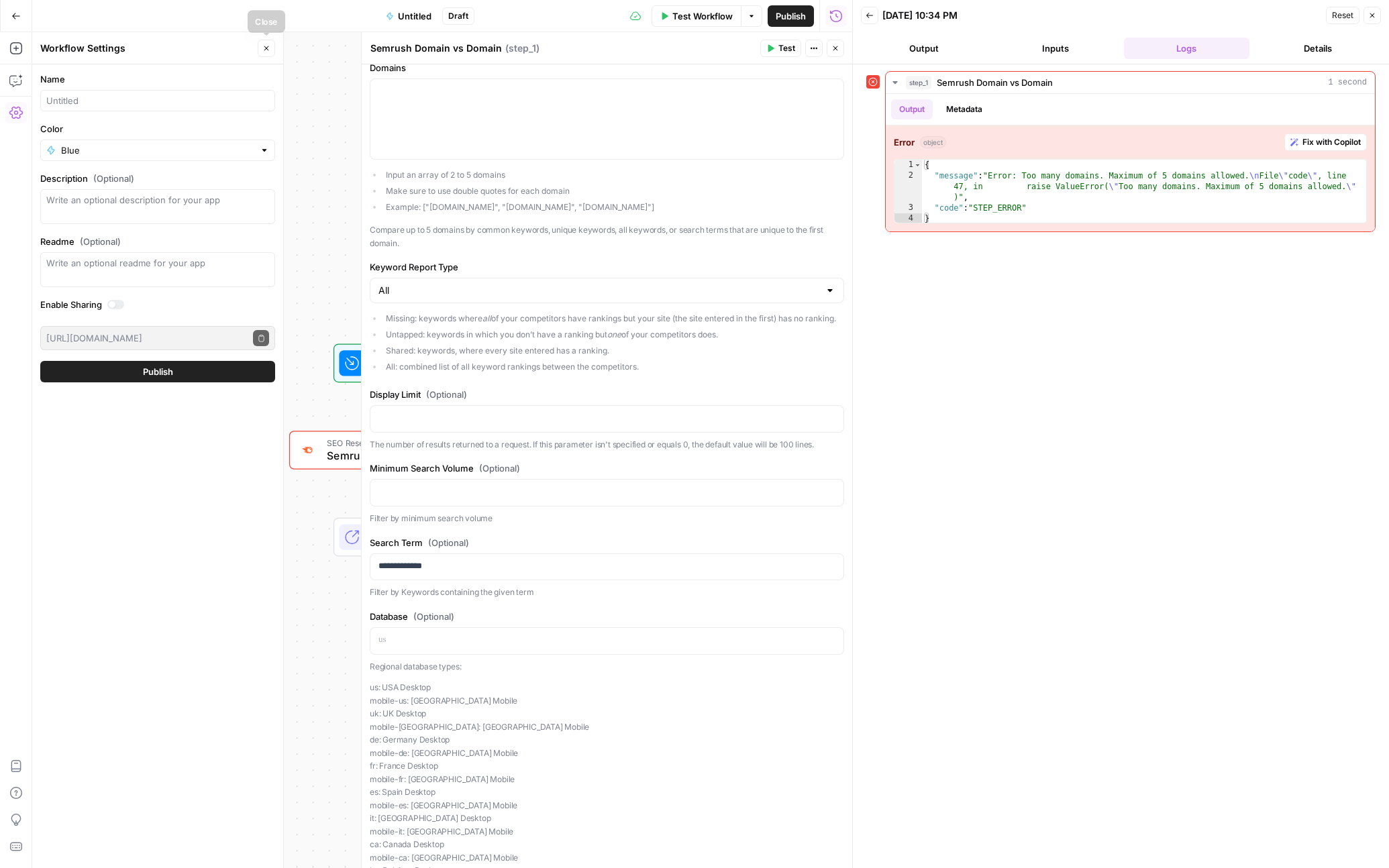
click at [265, 55] on button "Close" at bounding box center [266, 48] width 18 height 18
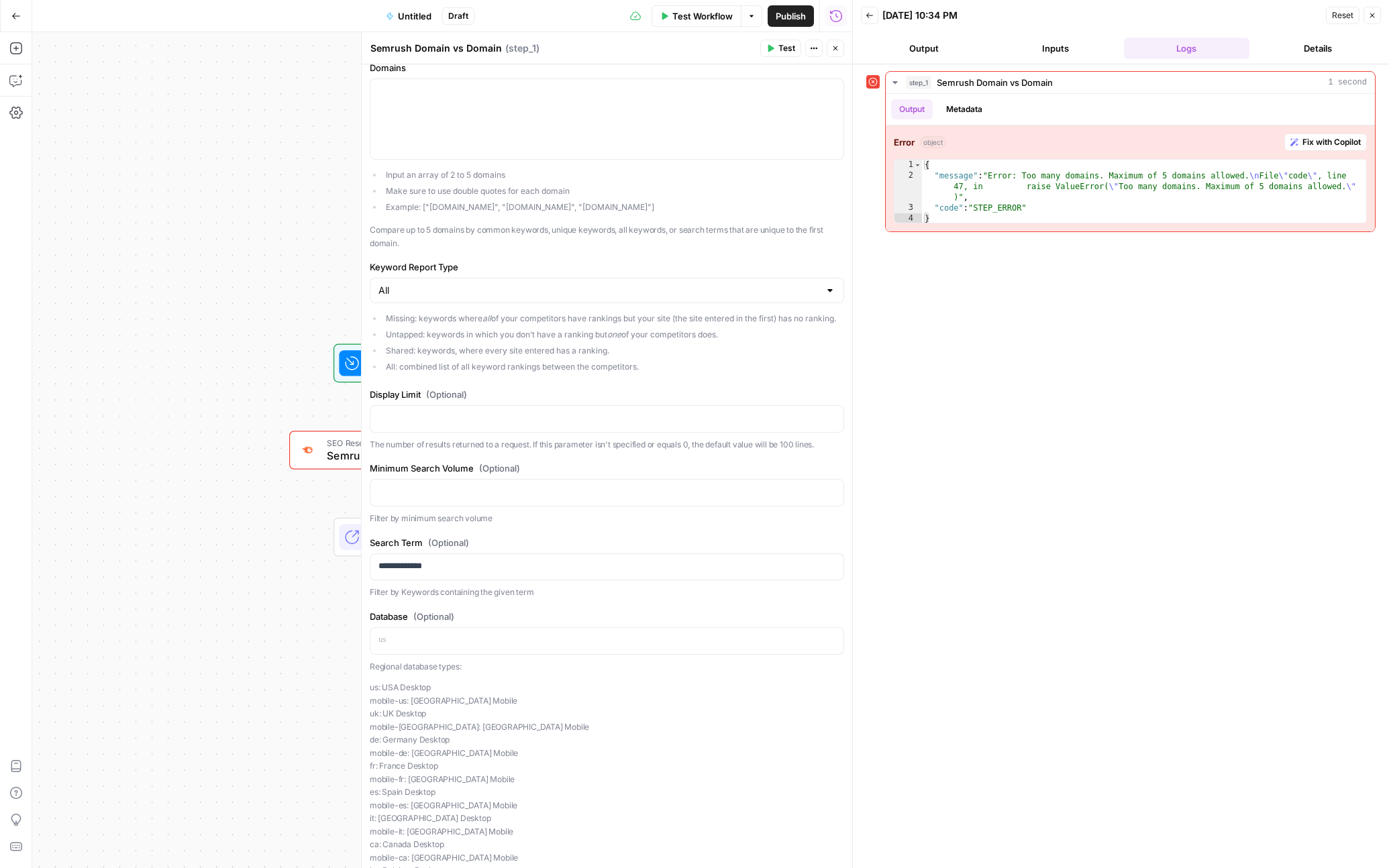
click at [783, 56] on button "Test" at bounding box center [780, 48] width 41 height 18
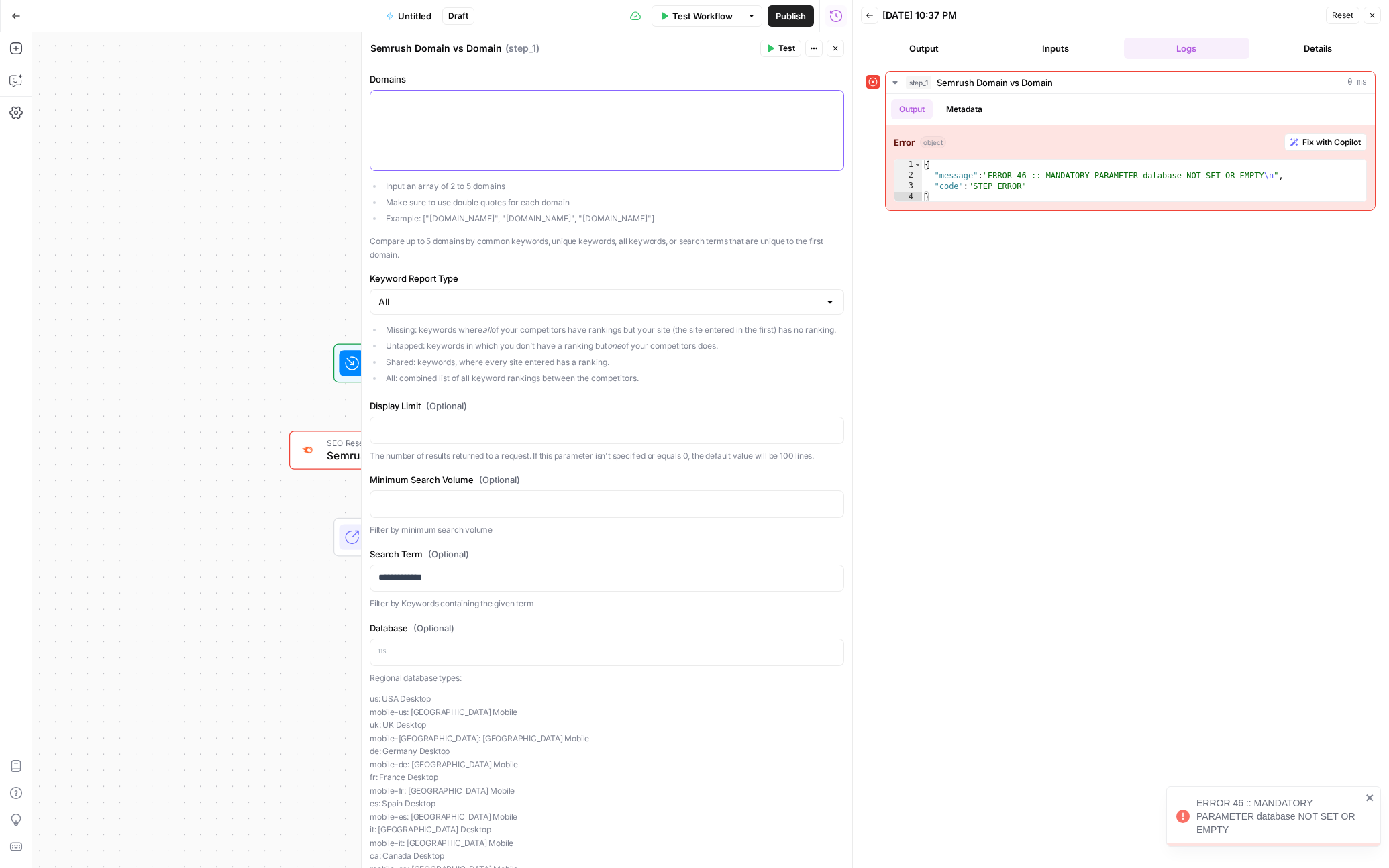
click at [640, 132] on div at bounding box center [607, 130] width 473 height 79
click at [784, 53] on span "Test" at bounding box center [787, 48] width 17 height 12
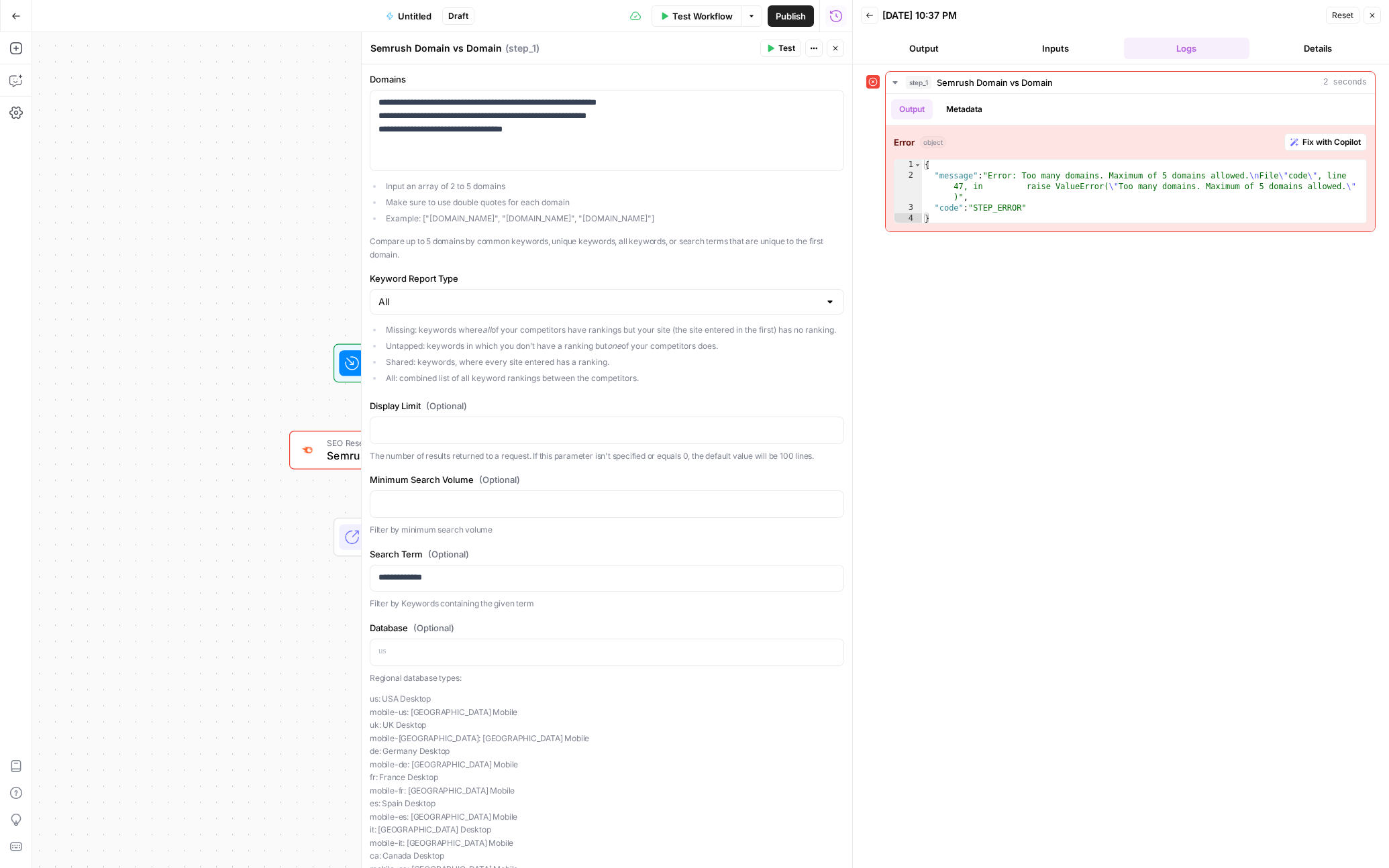
click at [159, 339] on div "Workflow Set Inputs Inputs Error SEO Research Semrush Domain vs Domain Step 1 E…" at bounding box center [441, 449] width 820 height 835
click at [347, 377] on div "Workflow Set Inputs Inputs Test Step" at bounding box center [414, 363] width 161 height 39
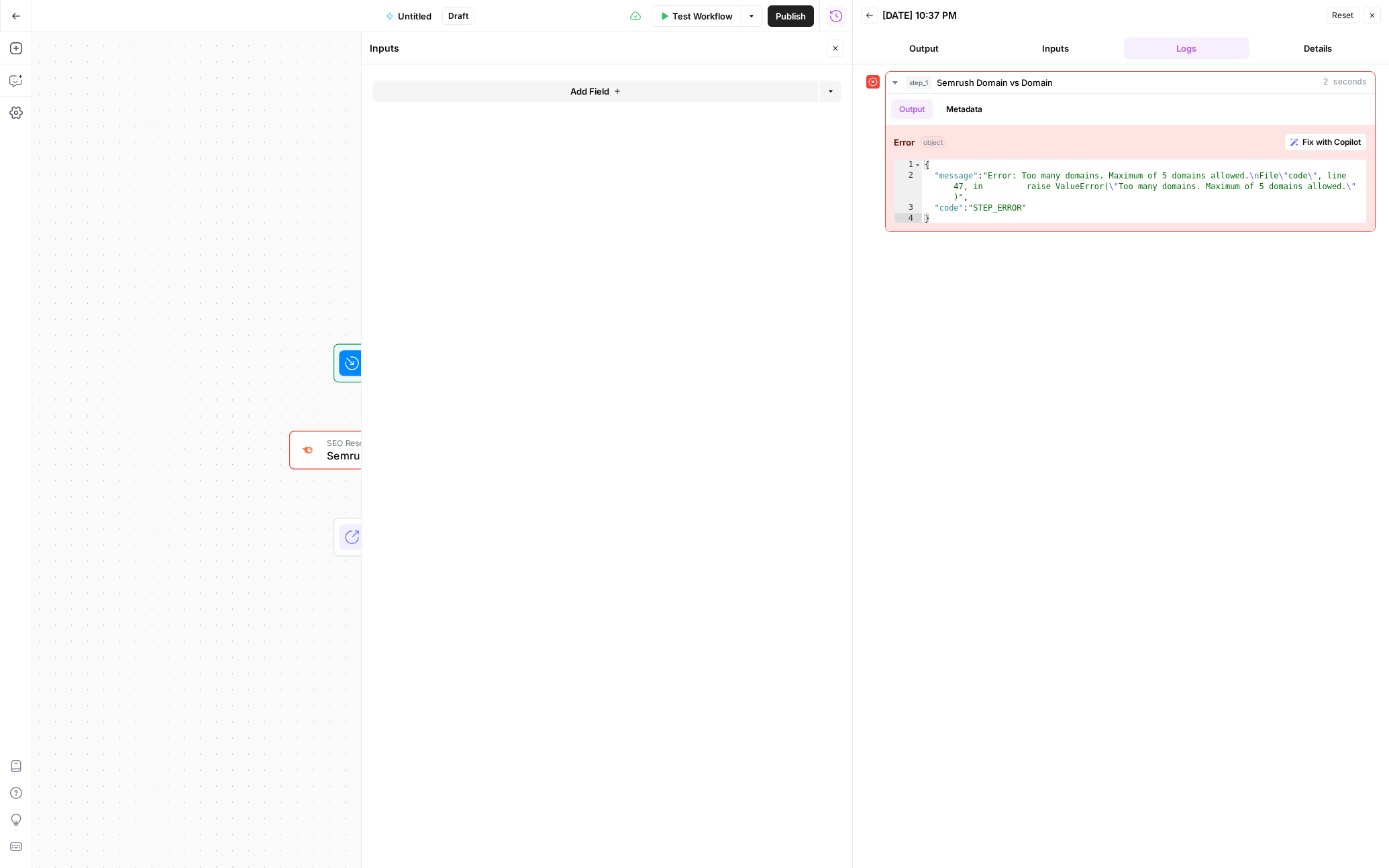
click at [580, 87] on span "Add Field" at bounding box center [590, 91] width 39 height 13
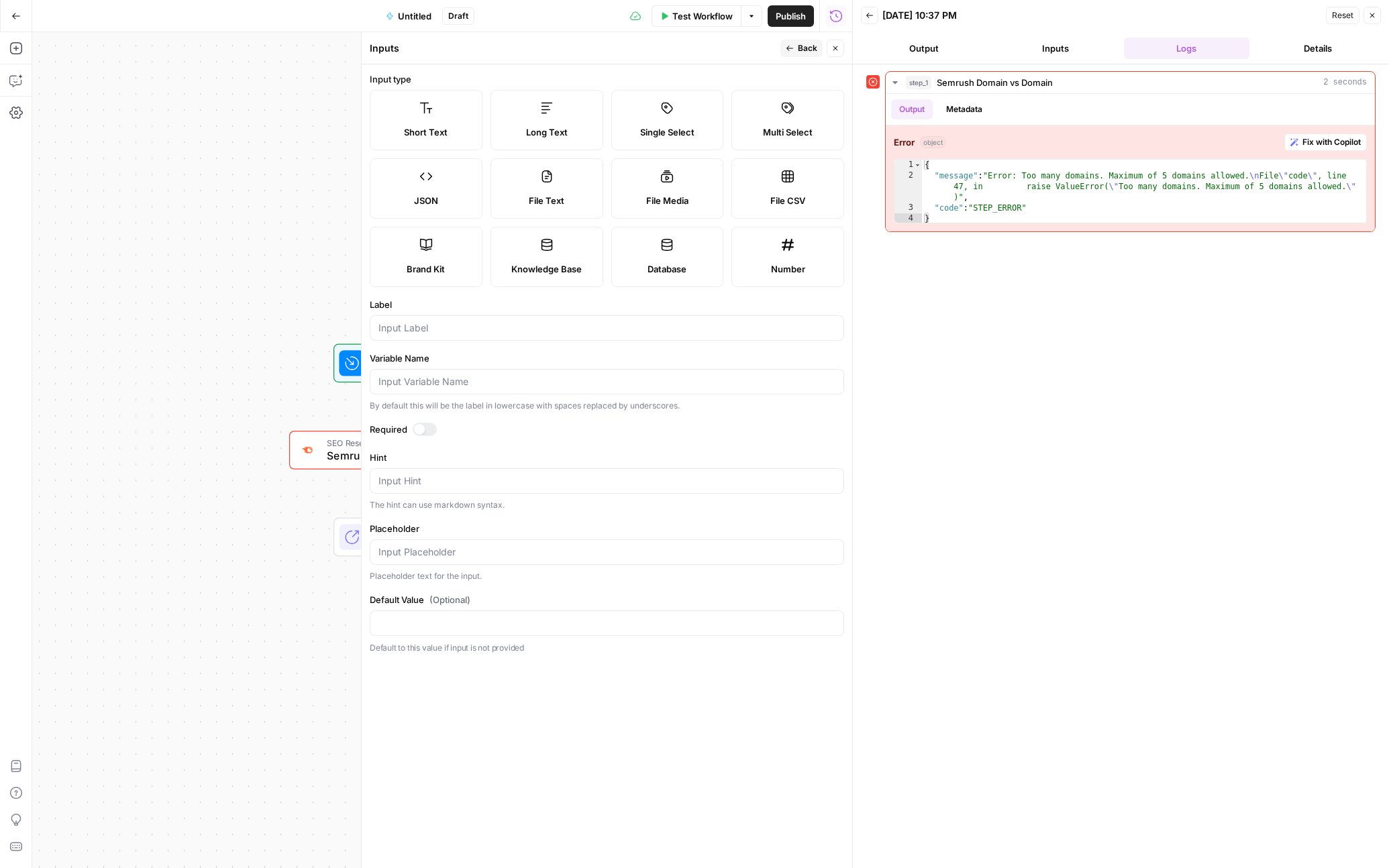
click at [25, 11] on button "Go Back" at bounding box center [16, 16] width 24 height 24
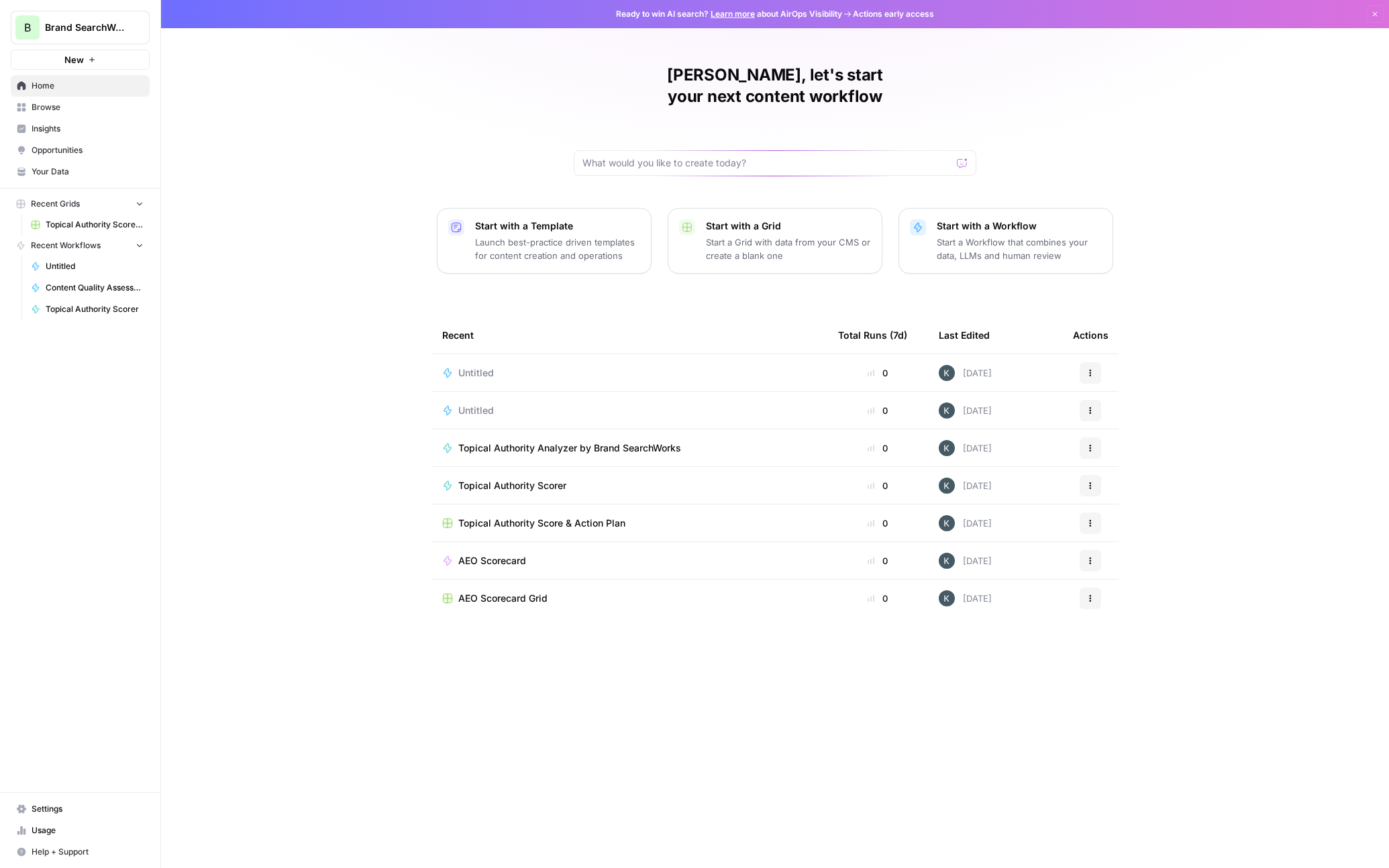
click at [95, 53] on button "New" at bounding box center [79, 60] width 139 height 21
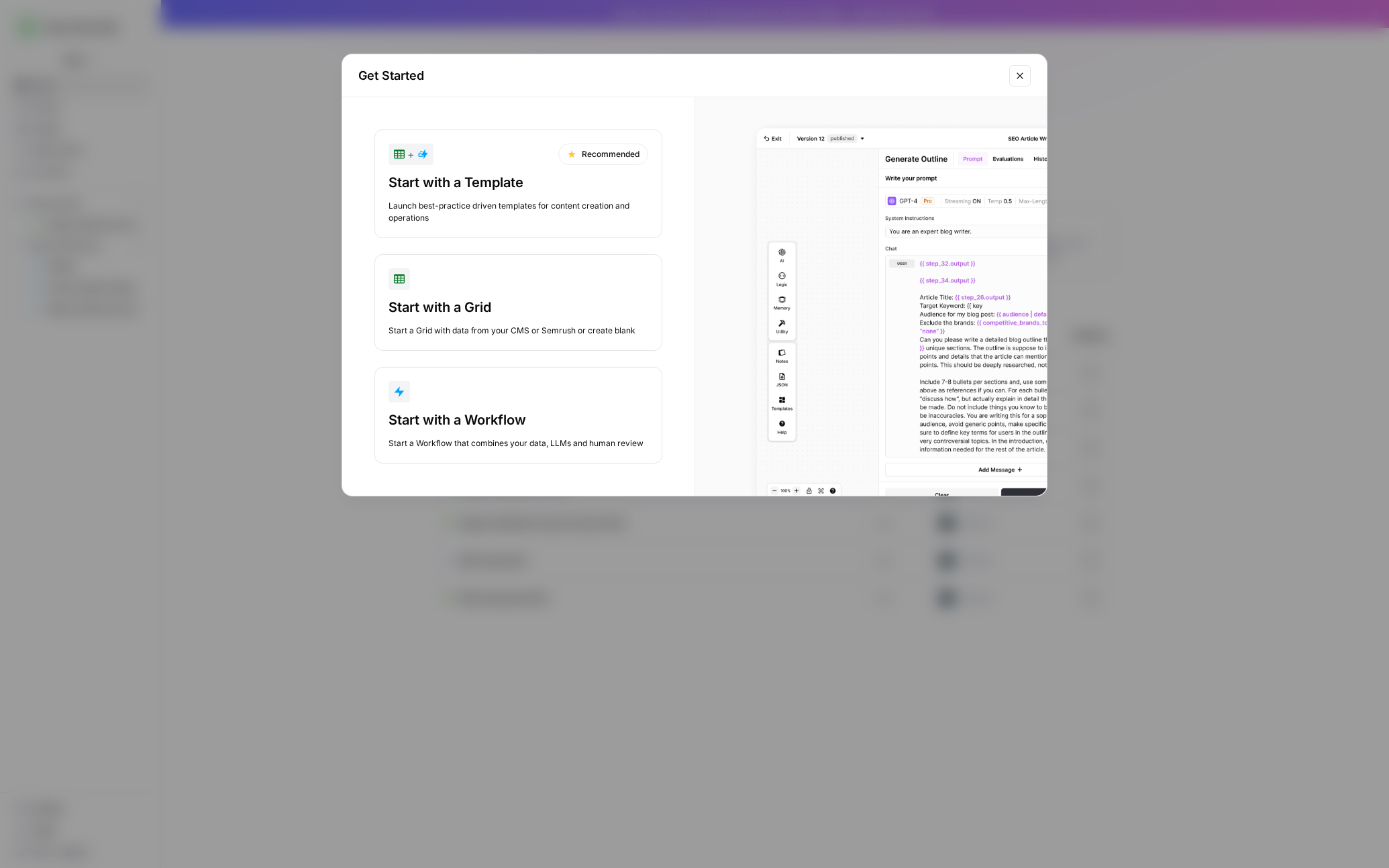
click at [420, 411] on div "Start with a Workflow" at bounding box center [519, 420] width 260 height 19
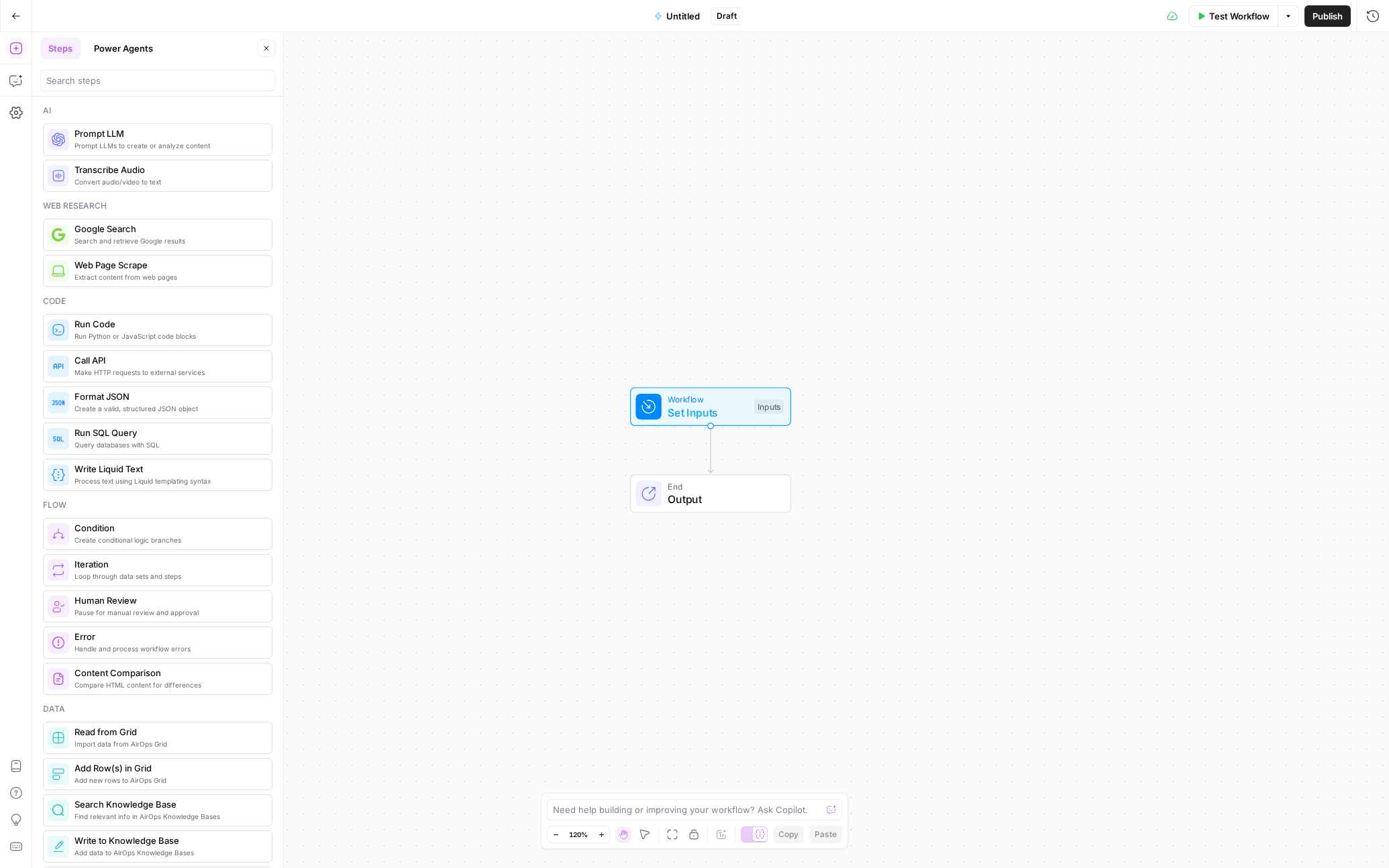
click at [106, 44] on button "Power Agents" at bounding box center [123, 48] width 75 height 21
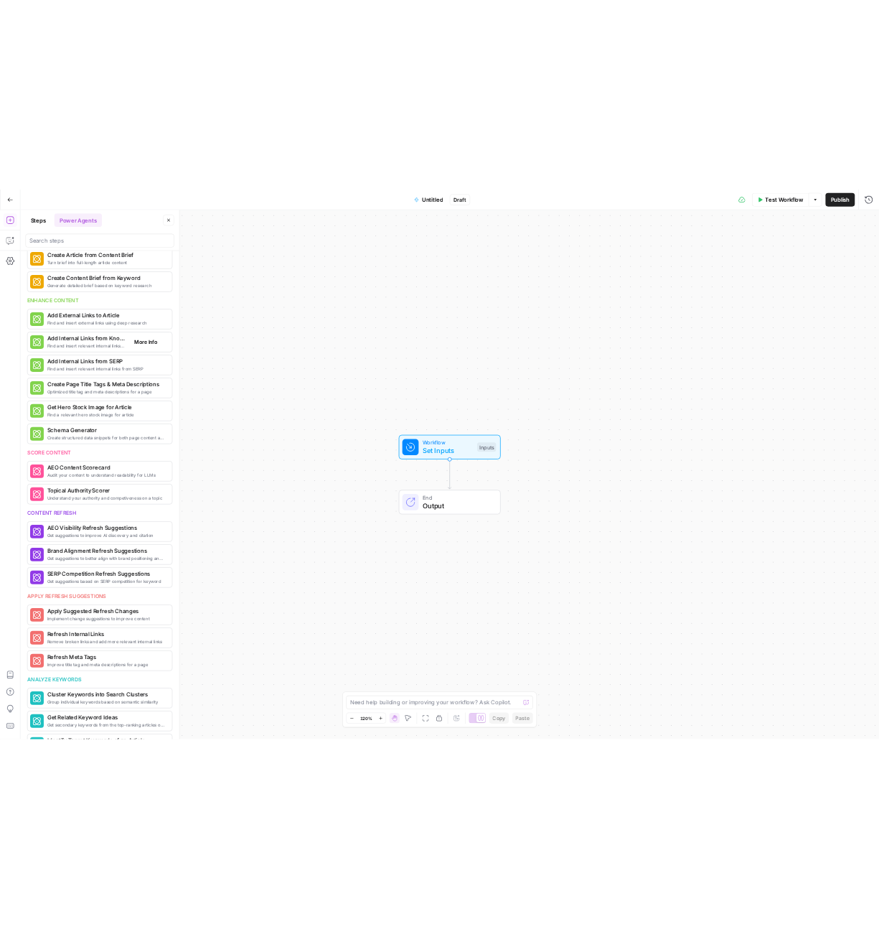
scroll to position [207, 0]
